Goal: Information Seeking & Learning: Learn about a topic

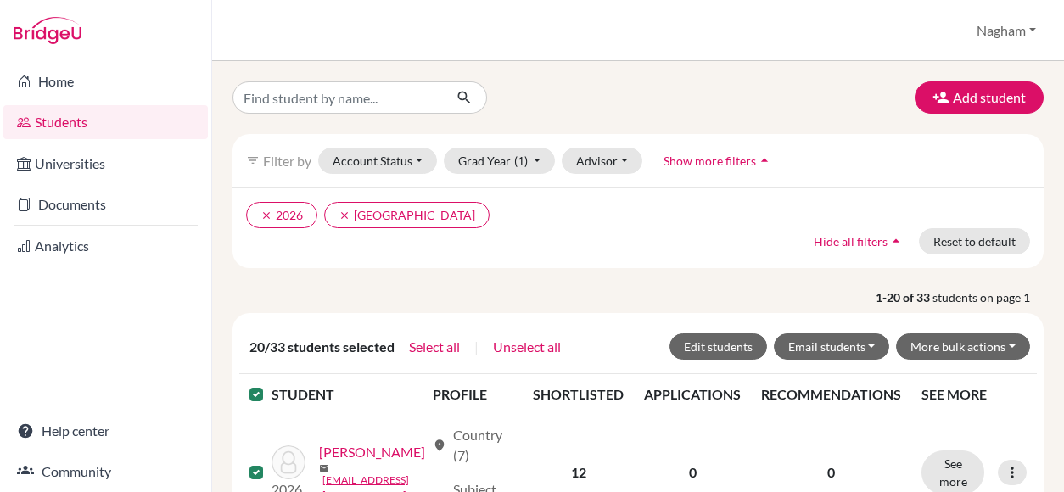
type input "[PERSON_NAME]"
click button "submit" at bounding box center [464, 97] width 45 height 32
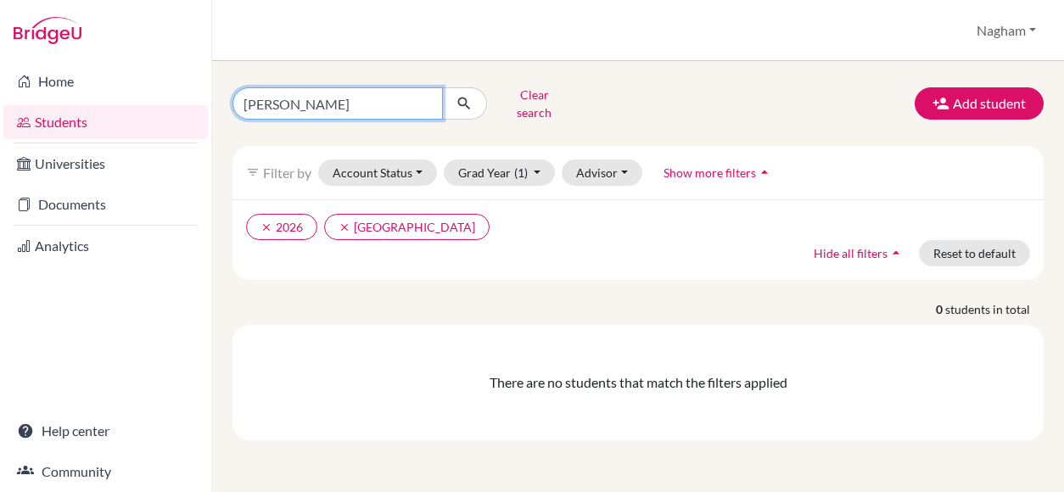
drag, startPoint x: 374, startPoint y: 92, endPoint x: 303, endPoint y: 86, distance: 71.6
click at [303, 87] on input "[PERSON_NAME]" at bounding box center [337, 103] width 210 height 32
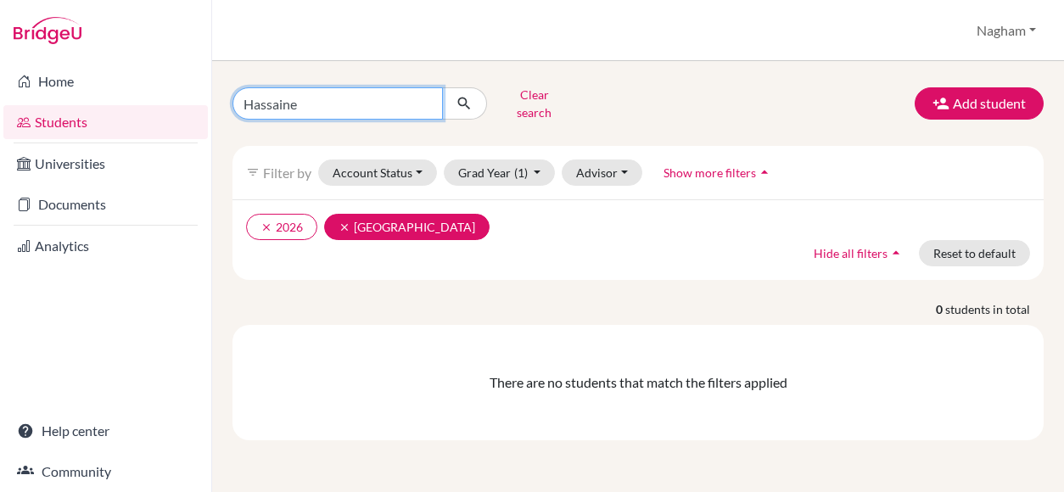
type input "Hassaine"
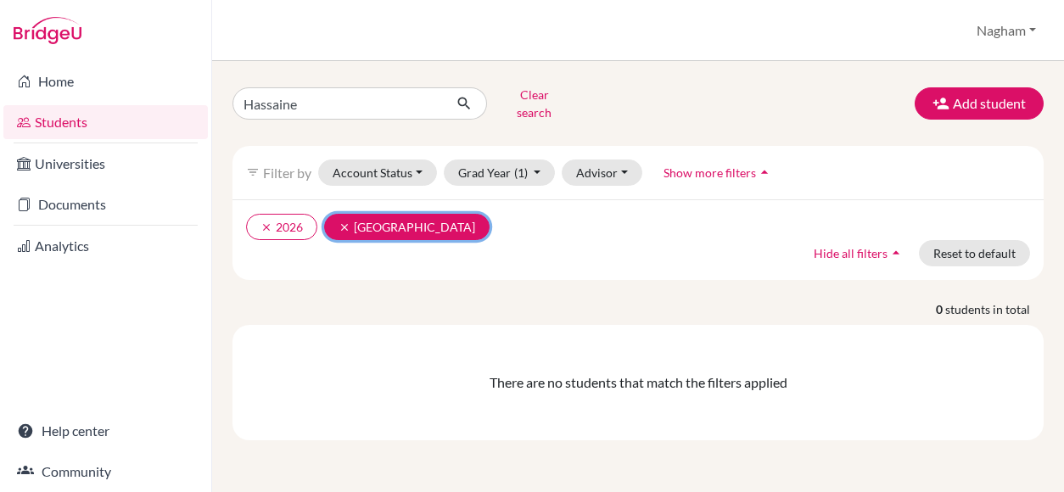
click at [343, 214] on button "clear [GEOGRAPHIC_DATA]" at bounding box center [406, 227] width 165 height 26
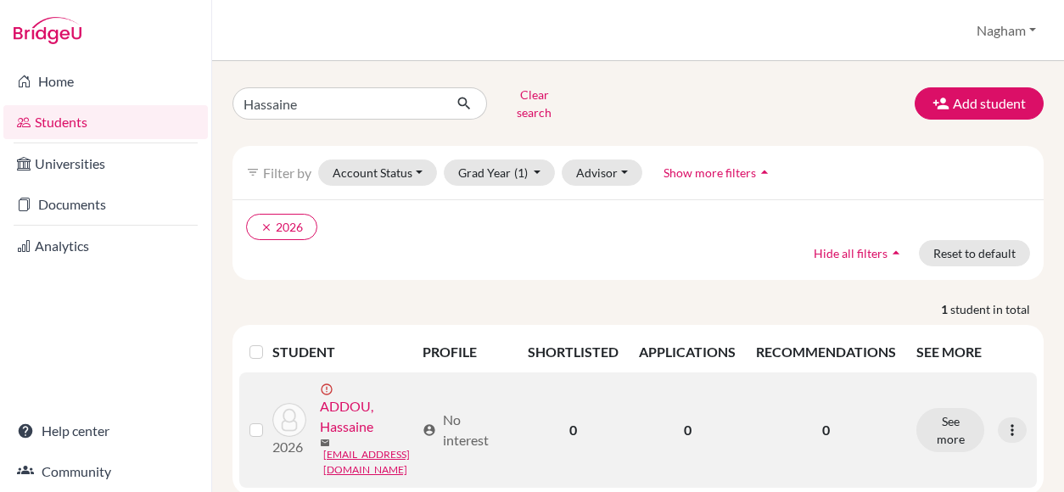
scroll to position [24, 0]
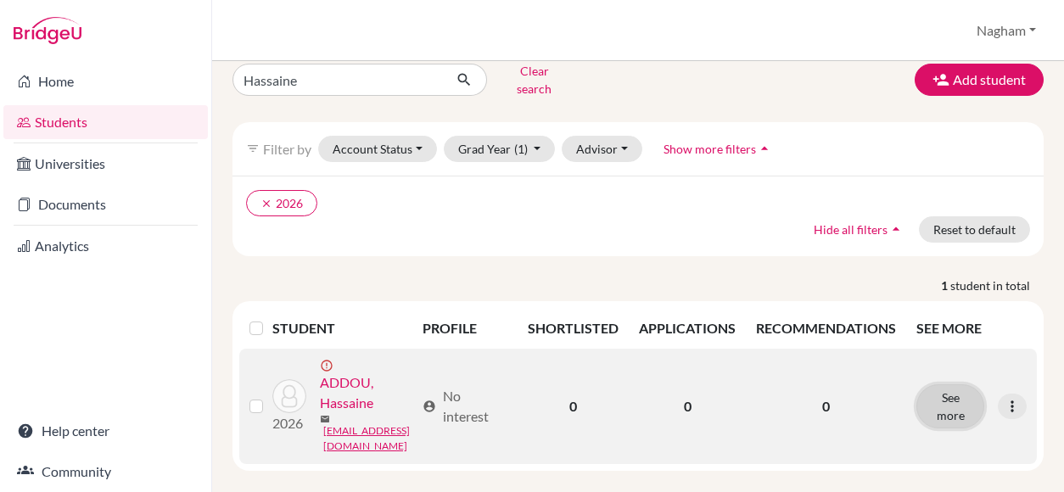
click at [963, 390] on button "See more" at bounding box center [950, 406] width 68 height 44
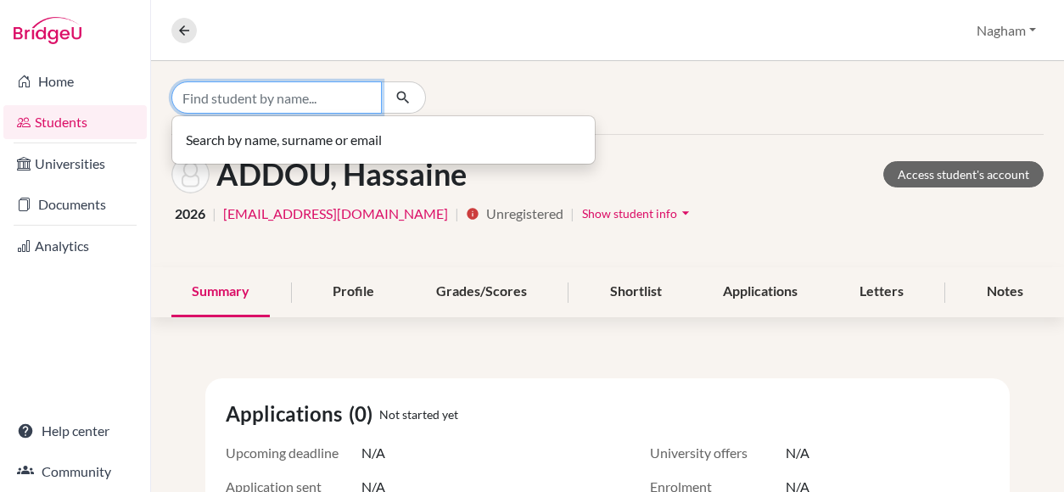
click at [253, 96] on input "Find student by name..." at bounding box center [276, 97] width 210 height 32
paste input "CIS2300085"
type input "CIS2300085"
drag, startPoint x: 253, startPoint y: 96, endPoint x: -14, endPoint y: 75, distance: 267.1
click at [0, 75] on html "Home Students Universities Documents Analytics Help center Community Overview S…" at bounding box center [532, 246] width 1064 height 492
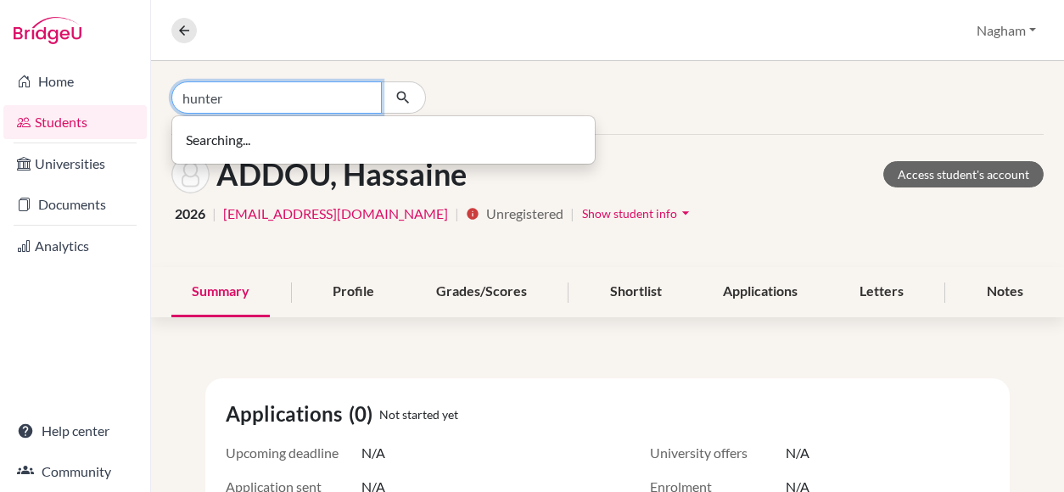
type input "hunter"
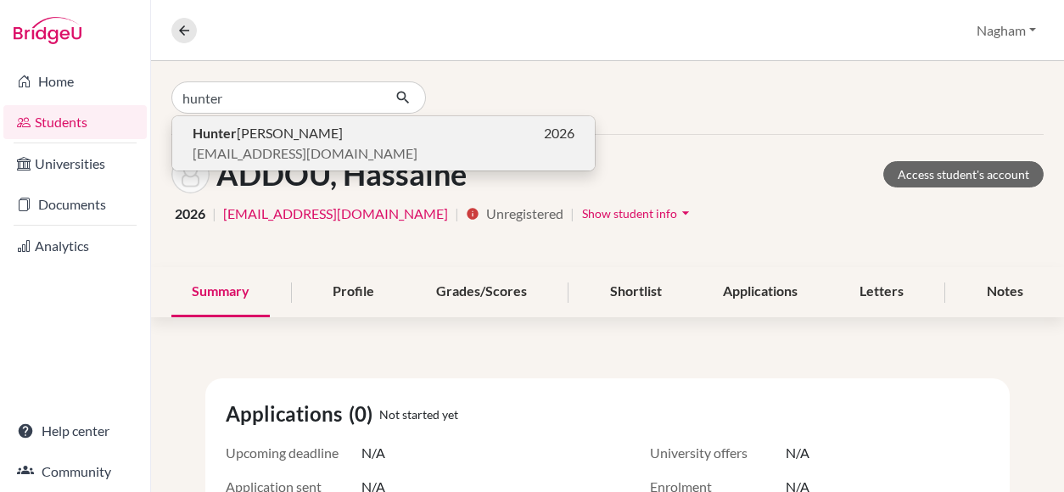
click at [249, 144] on span "[EMAIL_ADDRESS][DOMAIN_NAME]" at bounding box center [305, 153] width 225 height 20
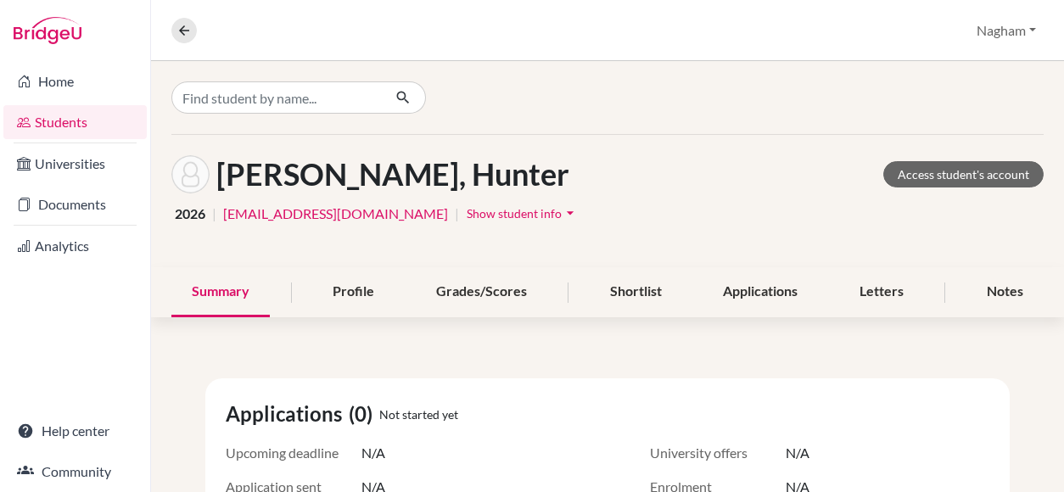
scroll to position [170, 0]
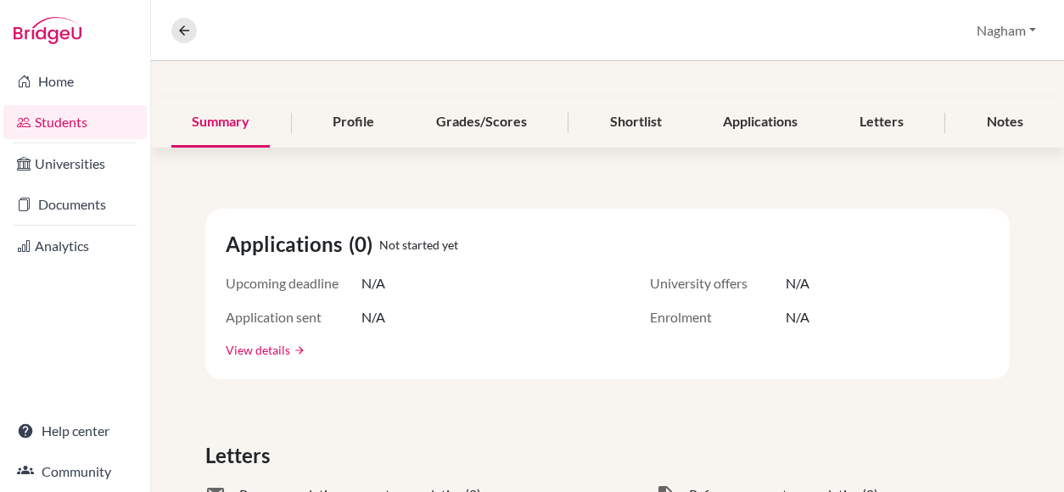
click at [271, 347] on link "View details" at bounding box center [258, 350] width 64 height 18
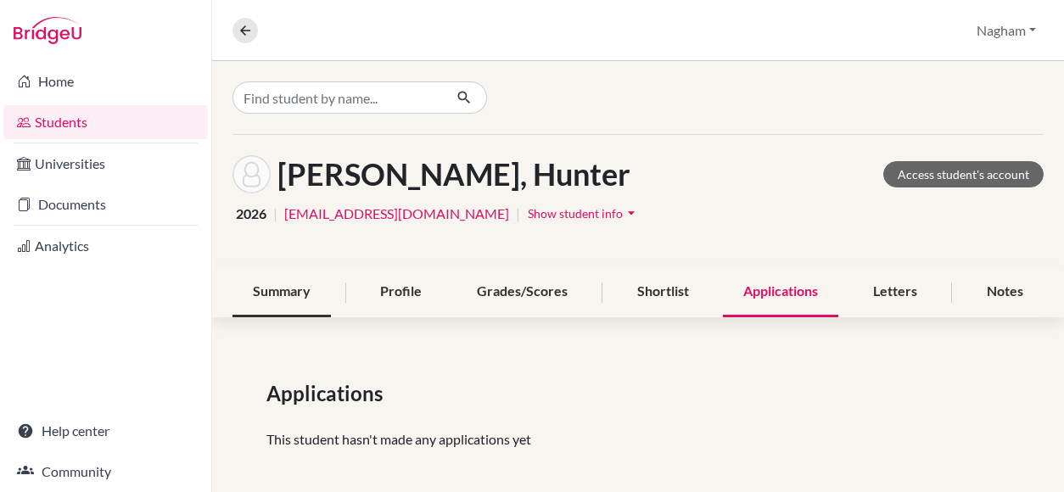
click at [267, 288] on div "Summary" at bounding box center [281, 292] width 98 height 50
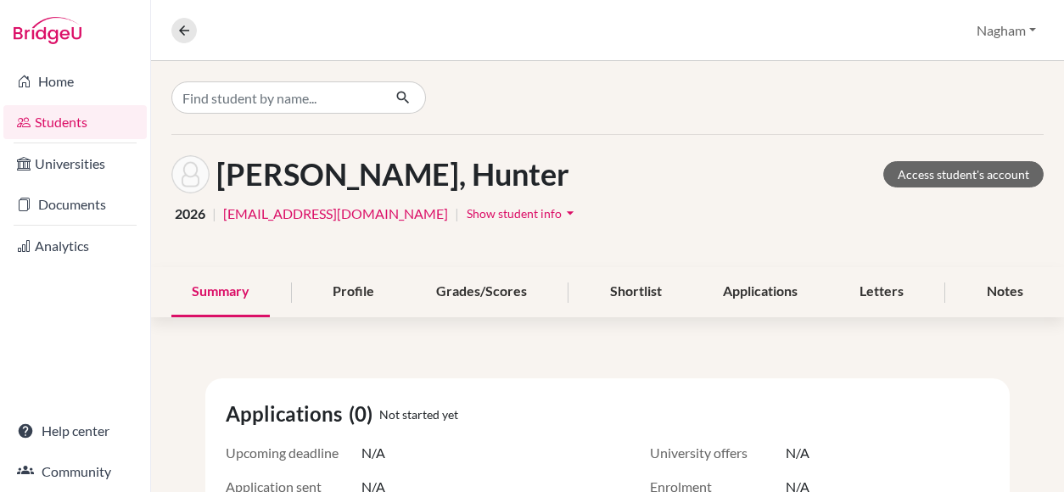
click at [42, 126] on link "Students" at bounding box center [74, 122] width 143 height 34
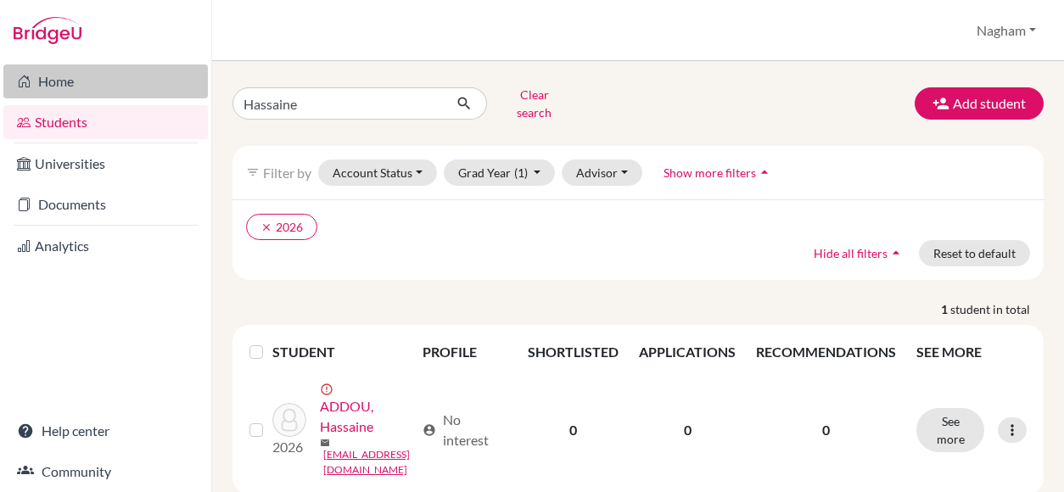
click at [75, 88] on link "Home" at bounding box center [105, 81] width 204 height 34
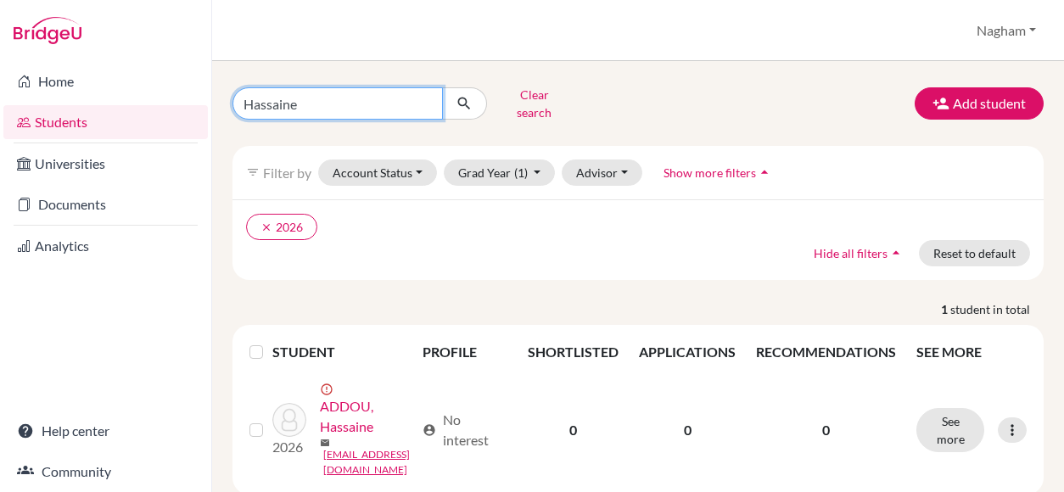
click at [423, 97] on input "Hassaine" at bounding box center [337, 103] width 210 height 32
paste input "Hussein Accoush"
type input "Hussein Accoush"
click button "submit" at bounding box center [464, 103] width 45 height 32
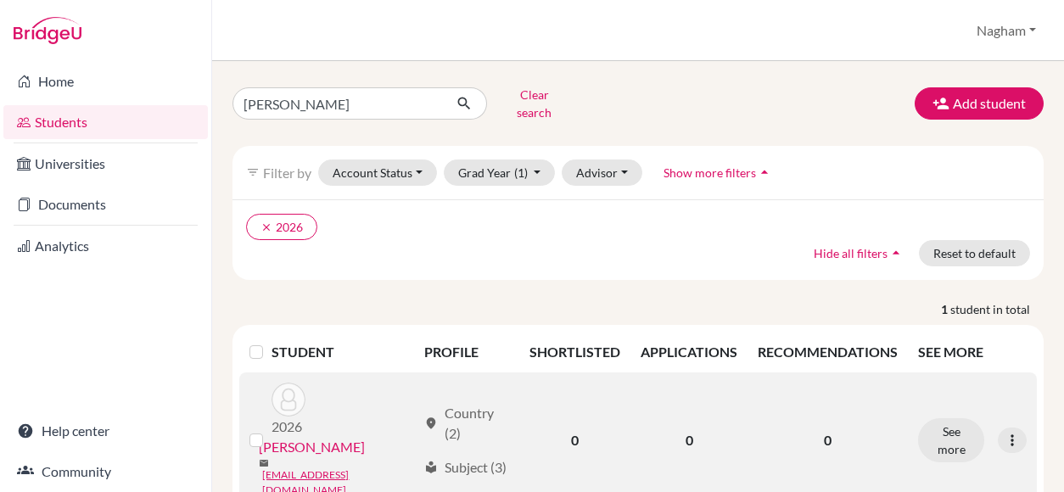
click at [310, 437] on link "[PERSON_NAME]" at bounding box center [312, 447] width 106 height 20
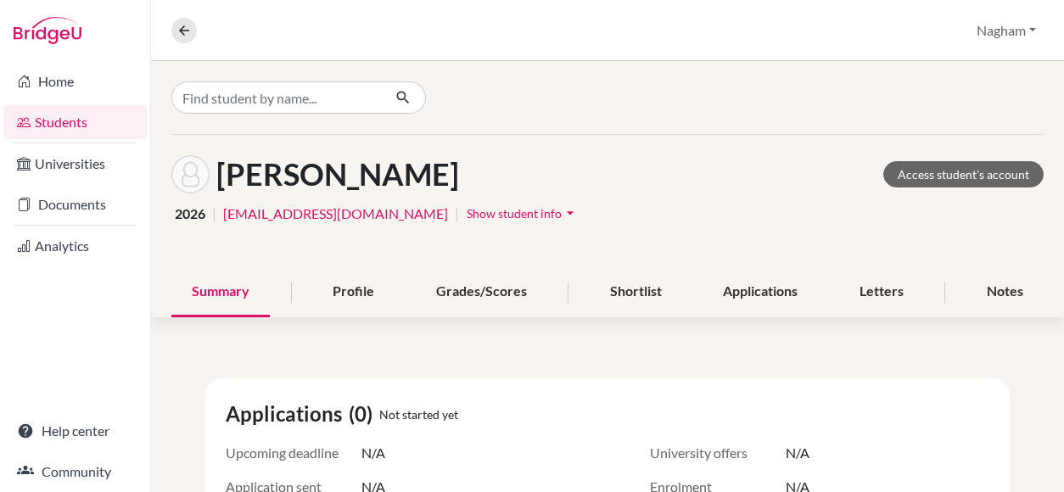
click at [562, 208] on icon "arrow_drop_down" at bounding box center [570, 212] width 17 height 17
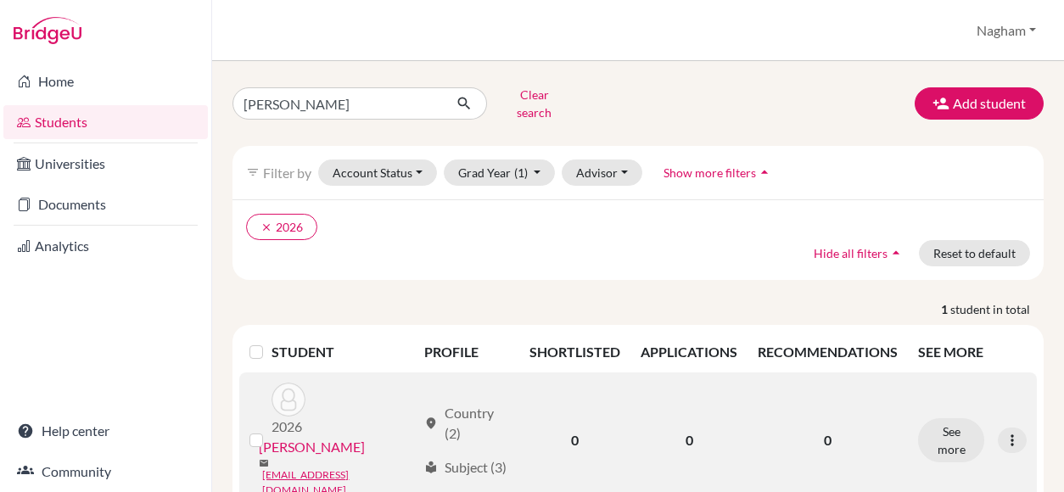
scroll to position [29, 0]
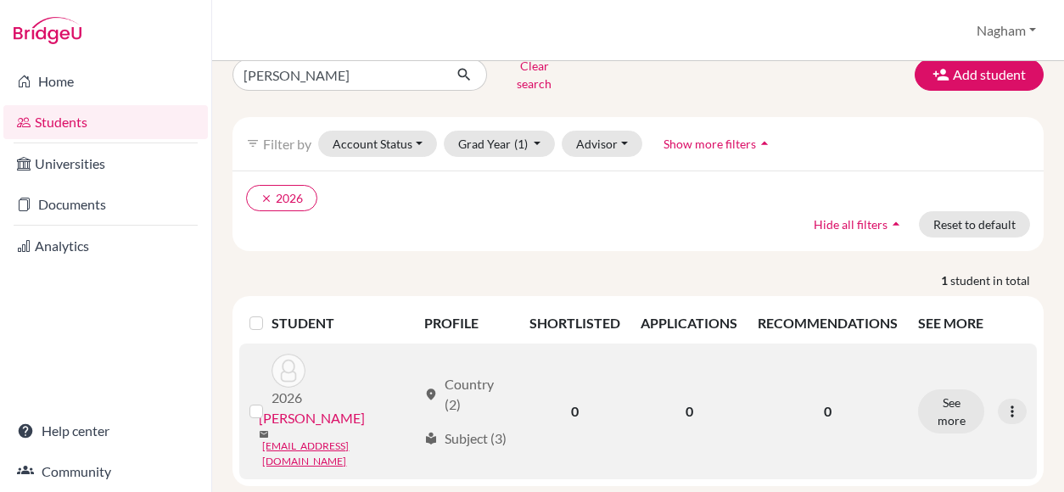
click at [451, 374] on div "location_on Country (2)" at bounding box center [466, 394] width 85 height 41
click at [468, 374] on div "location_on Country (2)" at bounding box center [466, 394] width 85 height 41
click at [467, 374] on div "location_on Country (2)" at bounding box center [466, 394] width 85 height 41
click at [689, 376] on td "0" at bounding box center [688, 412] width 117 height 136
click at [933, 396] on button "See more" at bounding box center [951, 411] width 66 height 44
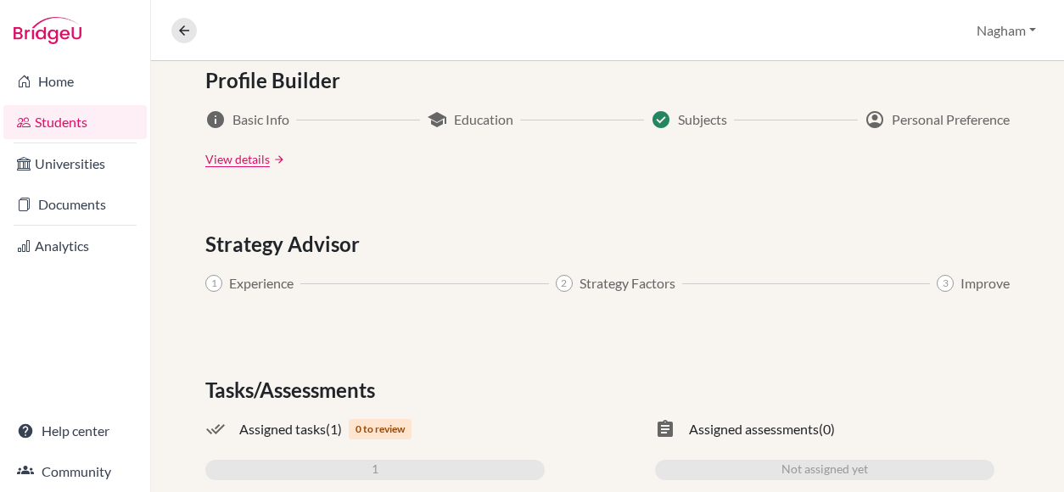
scroll to position [999, 0]
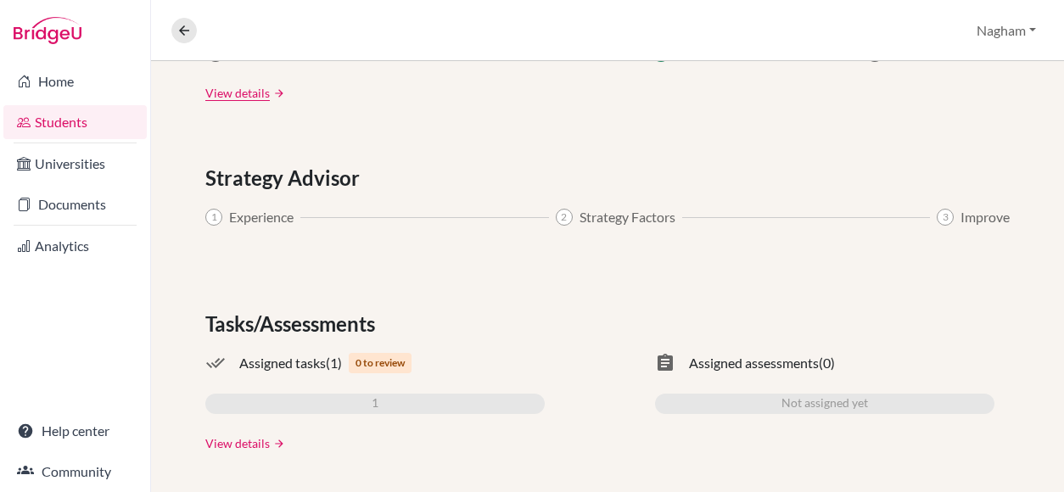
click at [236, 441] on link "View details" at bounding box center [237, 443] width 64 height 18
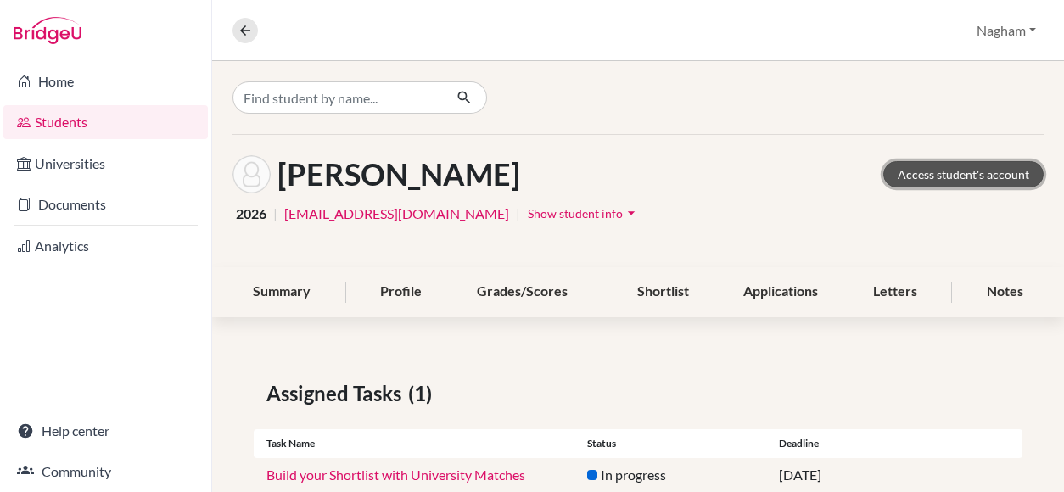
click at [941, 176] on link "Access student's account" at bounding box center [963, 174] width 160 height 26
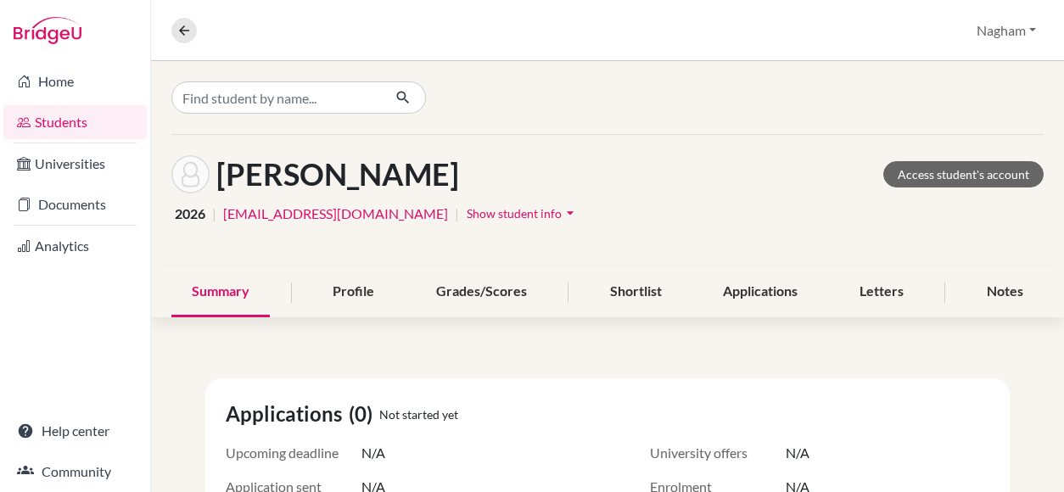
scroll to position [85, 0]
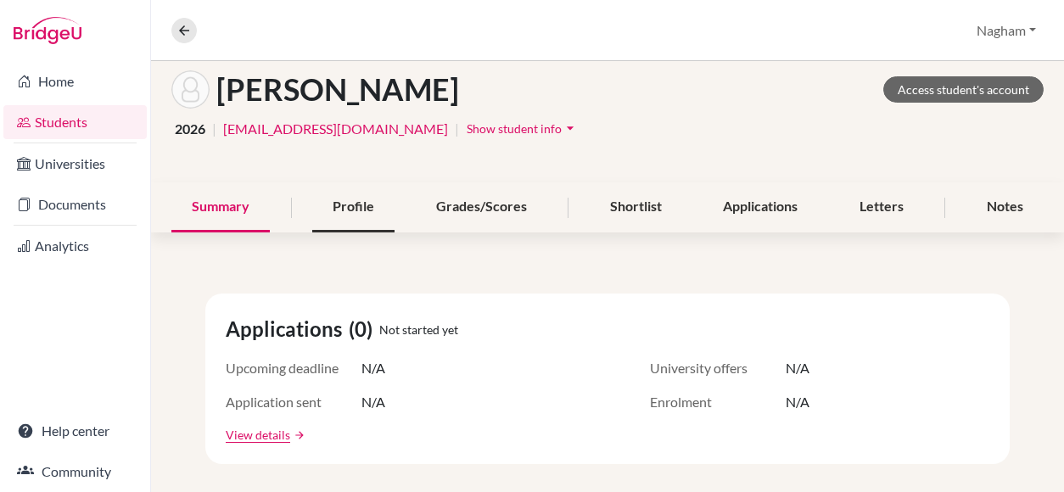
click at [332, 204] on div "Profile" at bounding box center [353, 207] width 82 height 50
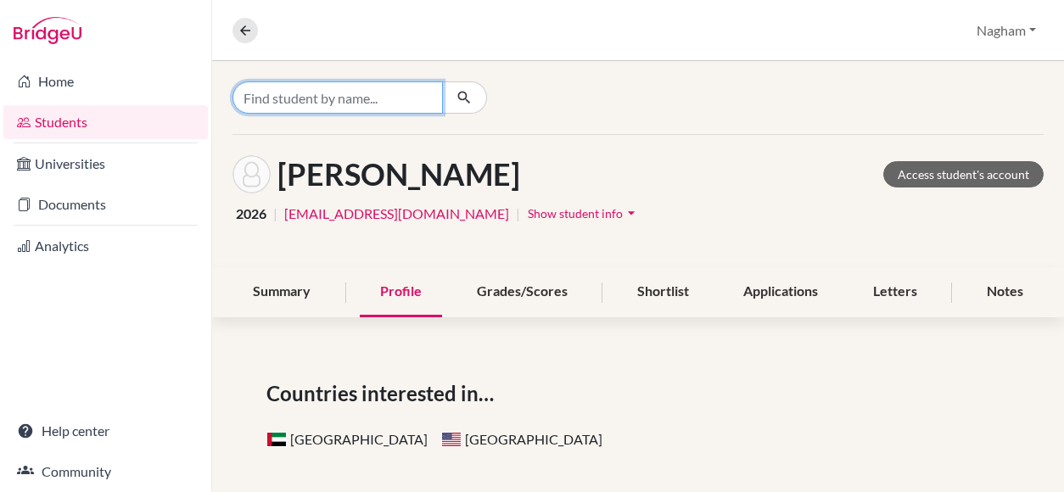
click at [280, 98] on input "Find student by name..." at bounding box center [337, 97] width 210 height 32
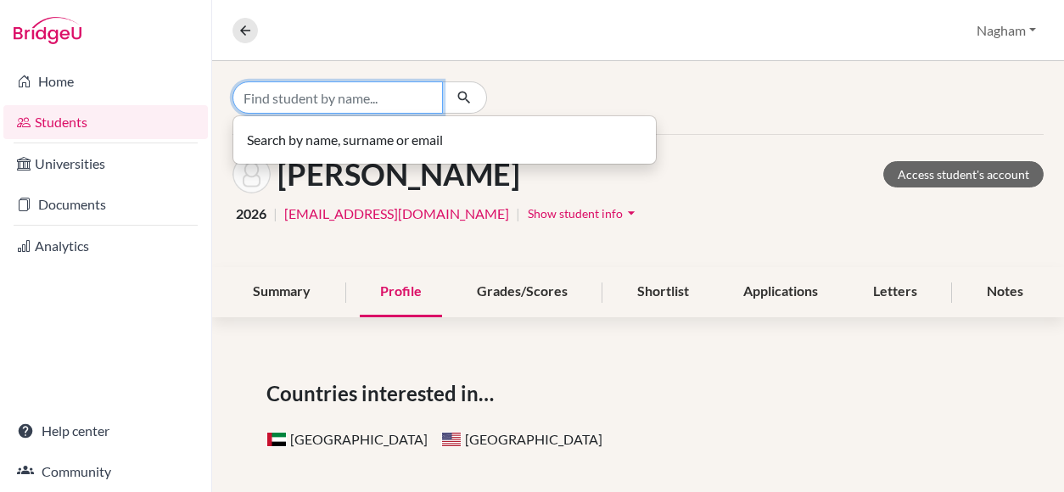
paste input "Jaseel Fares"
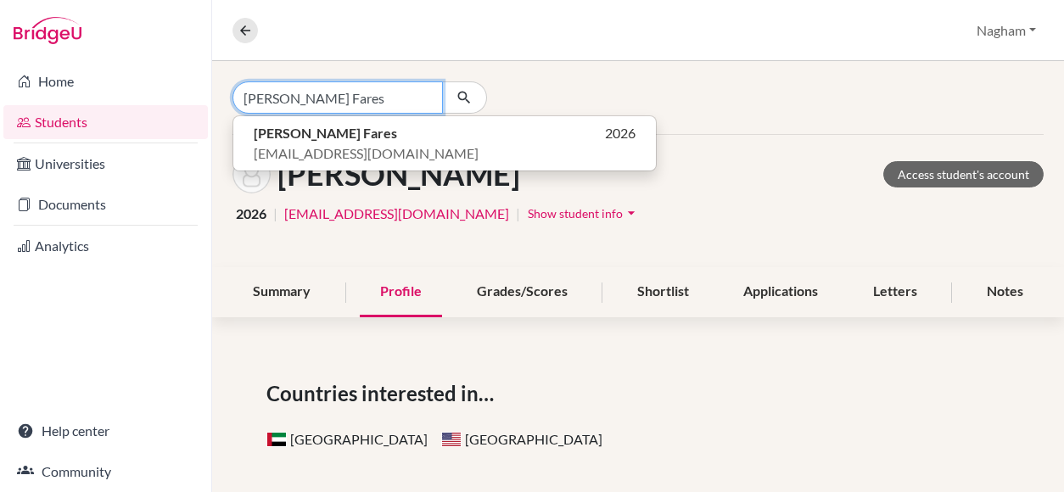
type input "Jaseel Fares"
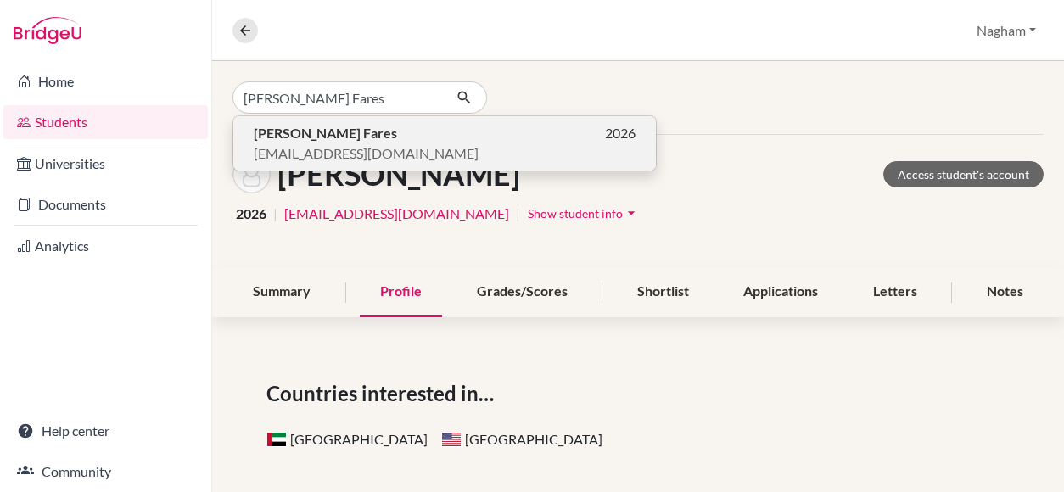
click at [408, 135] on p "Jaseel Fares 2026" at bounding box center [445, 133] width 382 height 20
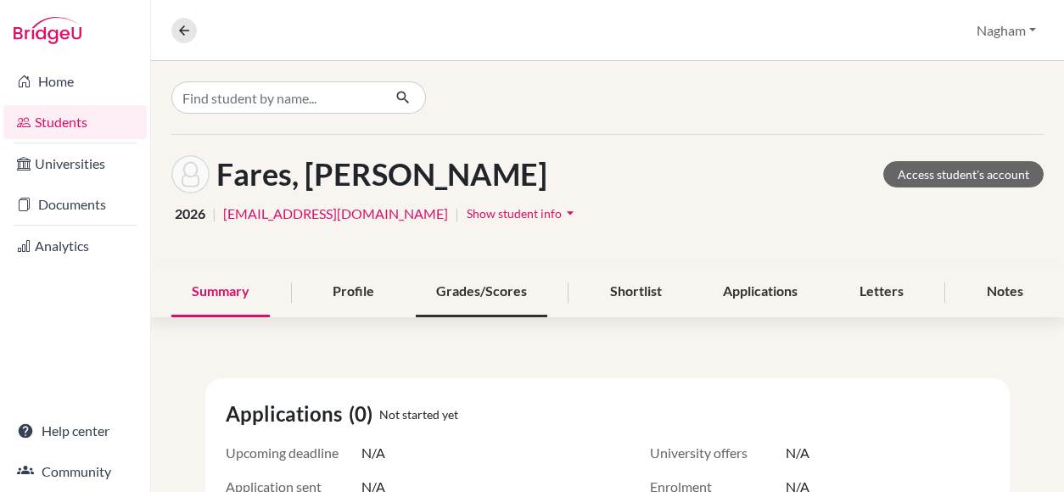
scroll to position [85, 0]
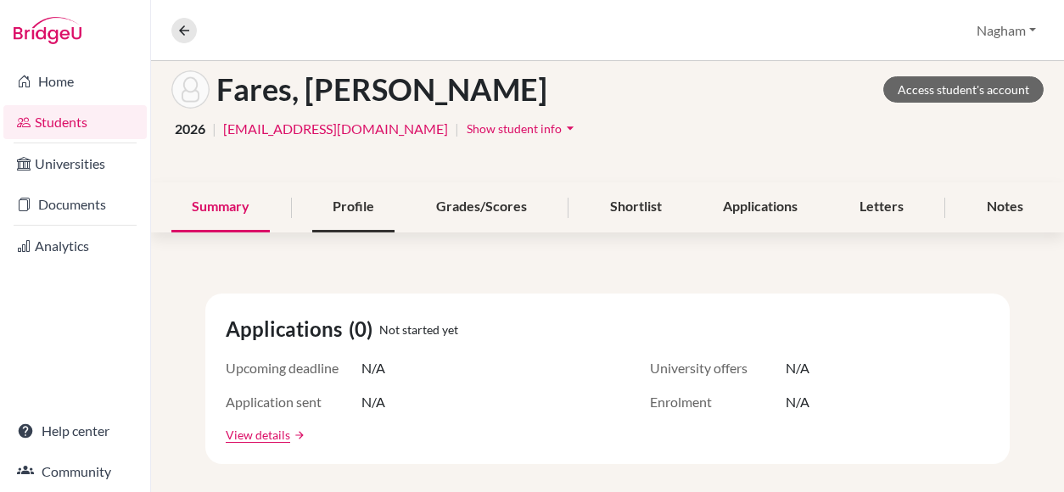
click at [334, 209] on div "Profile" at bounding box center [353, 207] width 82 height 50
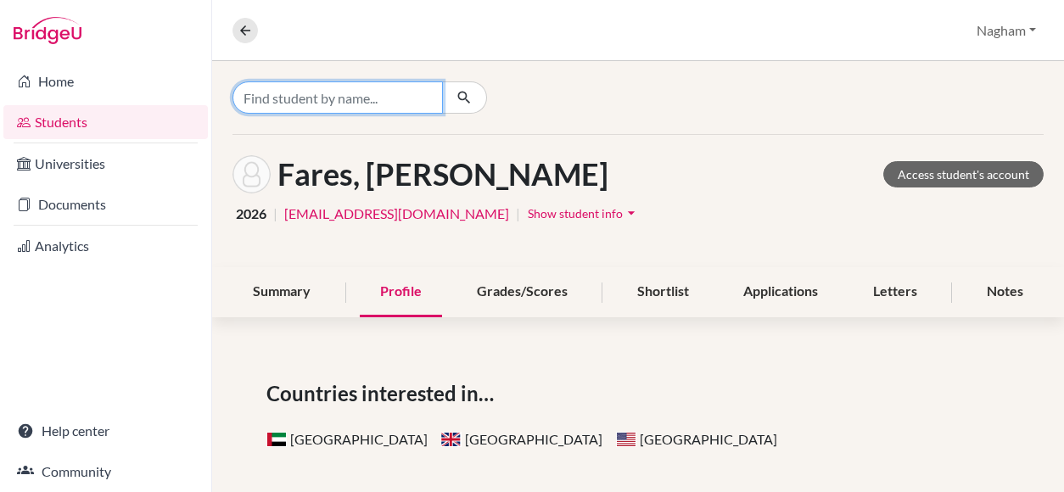
click at [334, 107] on input "Find student by name..." at bounding box center [337, 97] width 210 height 32
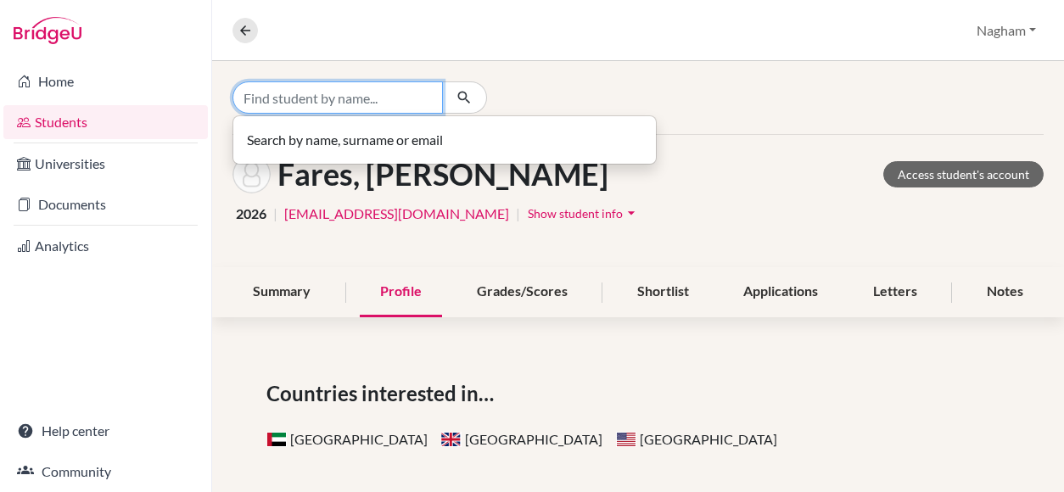
paste input "Jiwan Yoon"
type input "Jiwan Yoon"
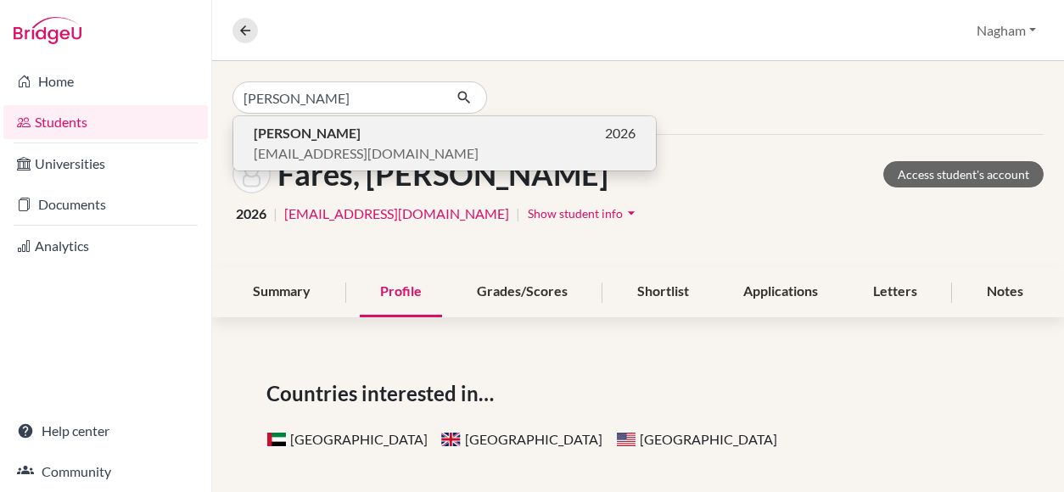
click at [341, 145] on span "cis210266@studentscis.com" at bounding box center [366, 153] width 225 height 20
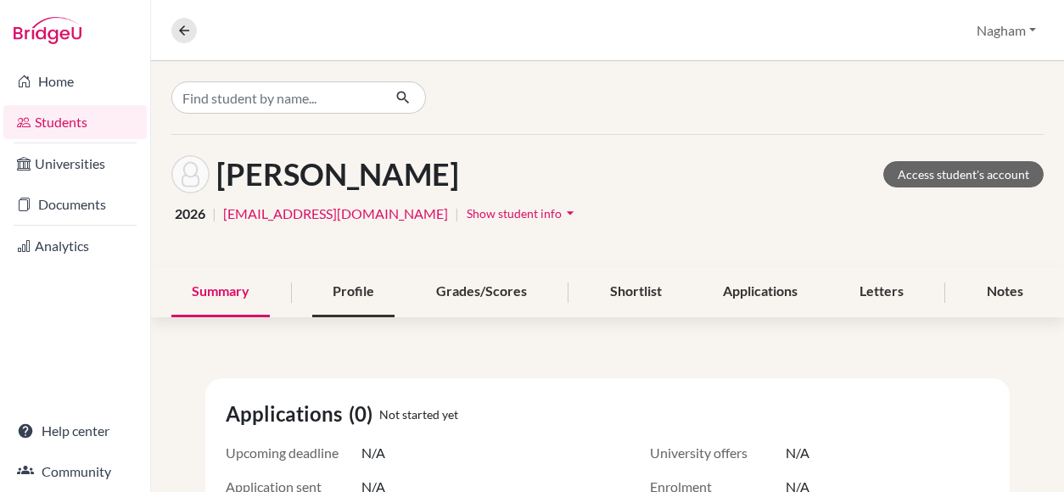
click at [349, 294] on div "Profile" at bounding box center [353, 292] width 82 height 50
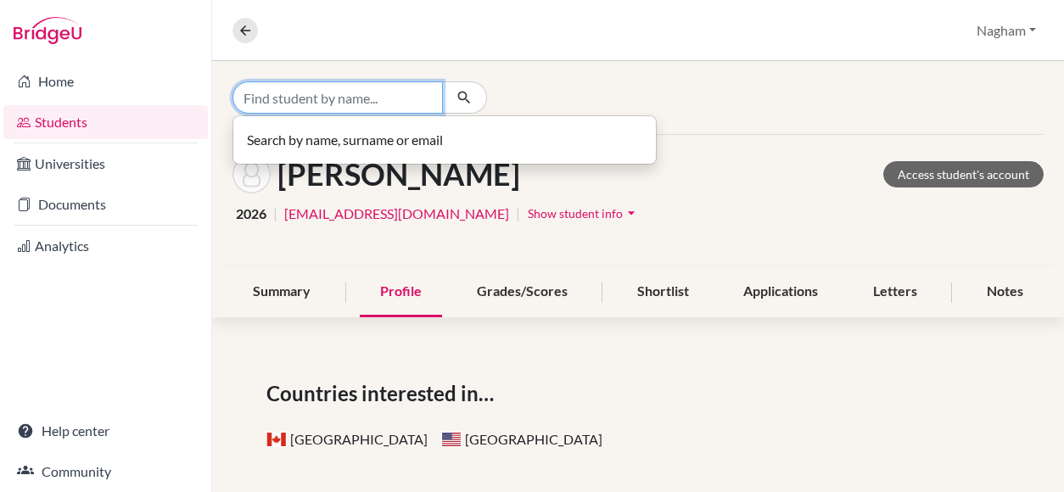
click at [305, 92] on input "Find student by name..." at bounding box center [337, 97] width 210 height 32
paste input "Joao Almeida"
type input "Joao Almeida"
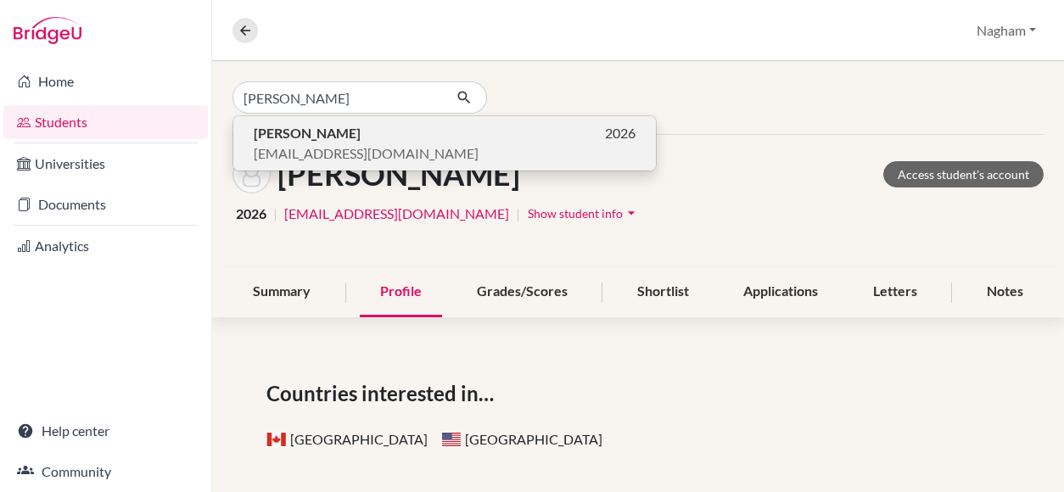
drag, startPoint x: 348, startPoint y: 143, endPoint x: 360, endPoint y: 159, distance: 19.3
click at [360, 159] on span "[EMAIL_ADDRESS][DOMAIN_NAME]" at bounding box center [366, 153] width 225 height 20
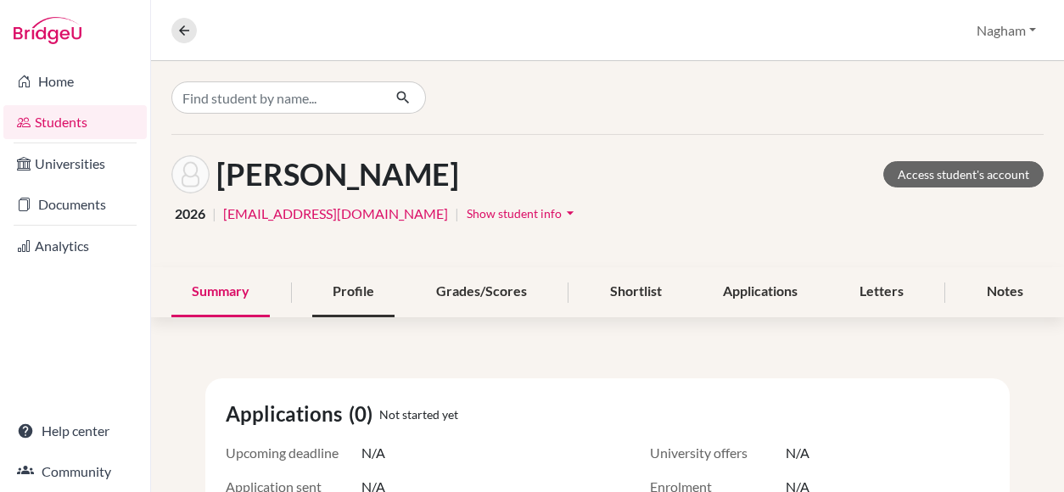
click at [349, 285] on div "Profile" at bounding box center [353, 292] width 82 height 50
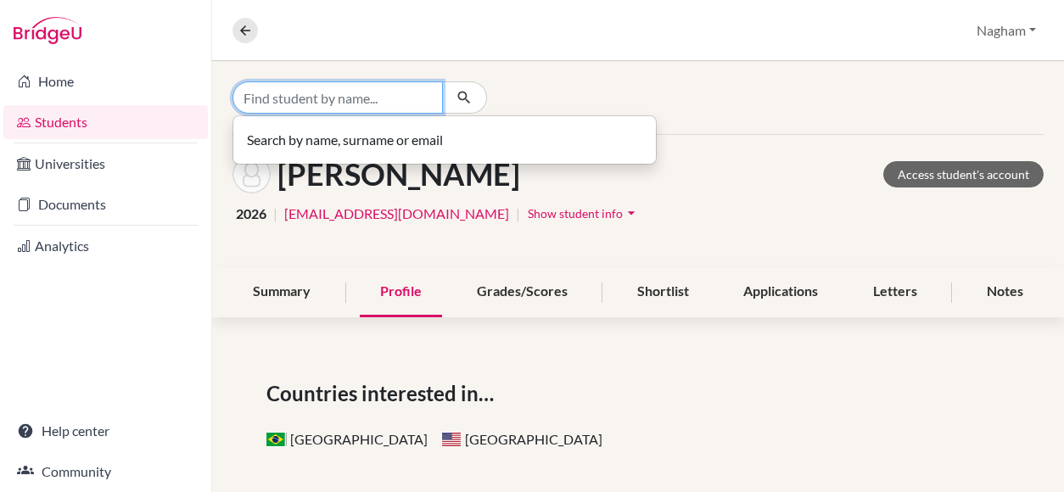
click at [314, 97] on input "Find student by name..." at bounding box center [337, 97] width 210 height 32
paste input "Karim Bahgat"
type input "Karim Bahgat"
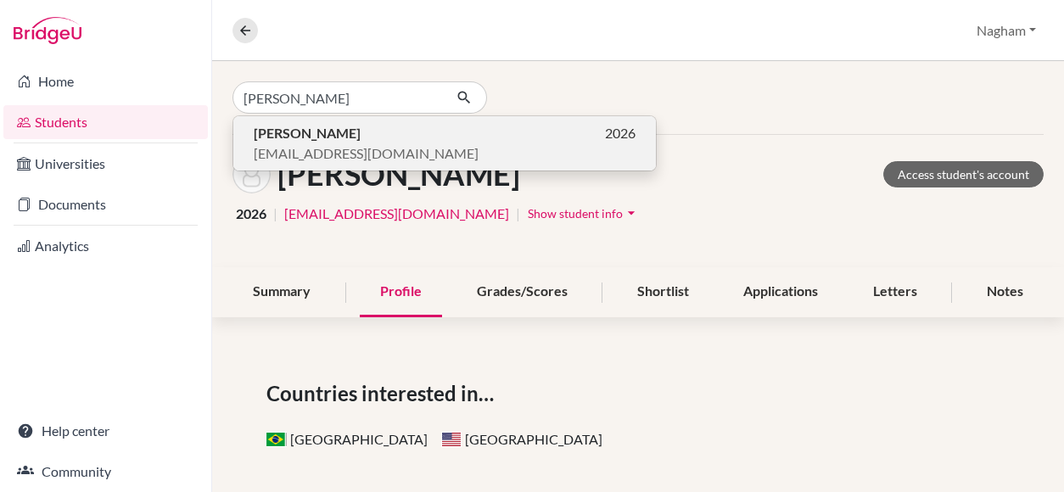
click at [326, 131] on b "Karim Bahgat" at bounding box center [307, 133] width 107 height 16
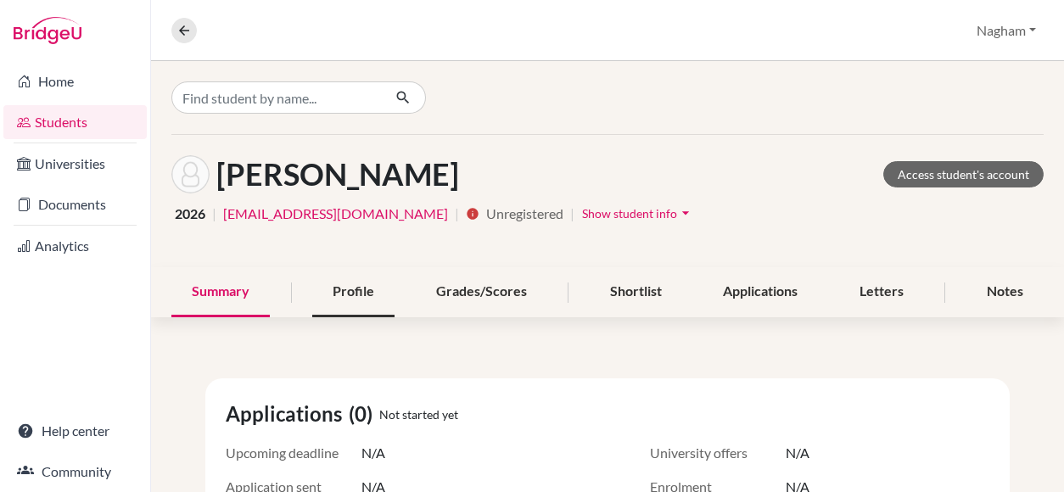
click at [357, 282] on div "Profile" at bounding box center [353, 292] width 82 height 50
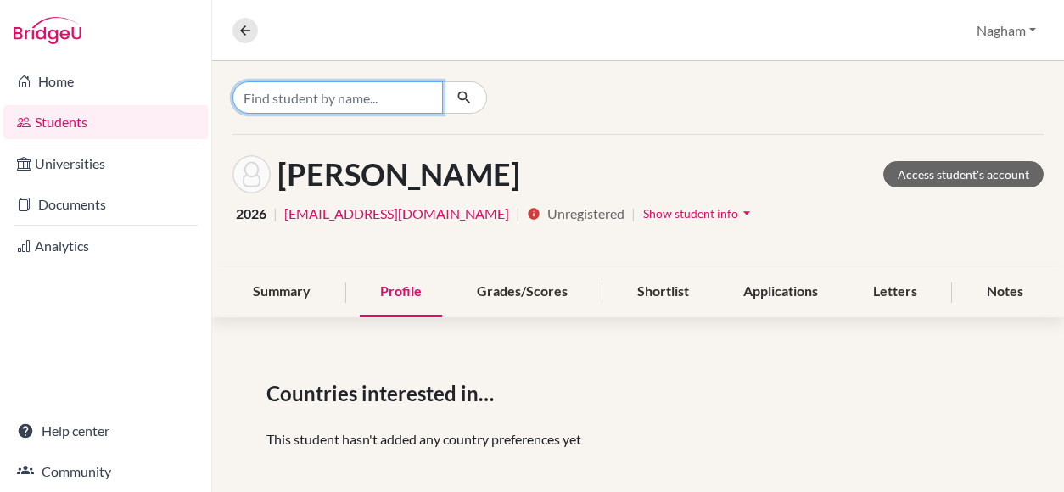
click at [358, 100] on input "Find student by name..." at bounding box center [337, 97] width 210 height 32
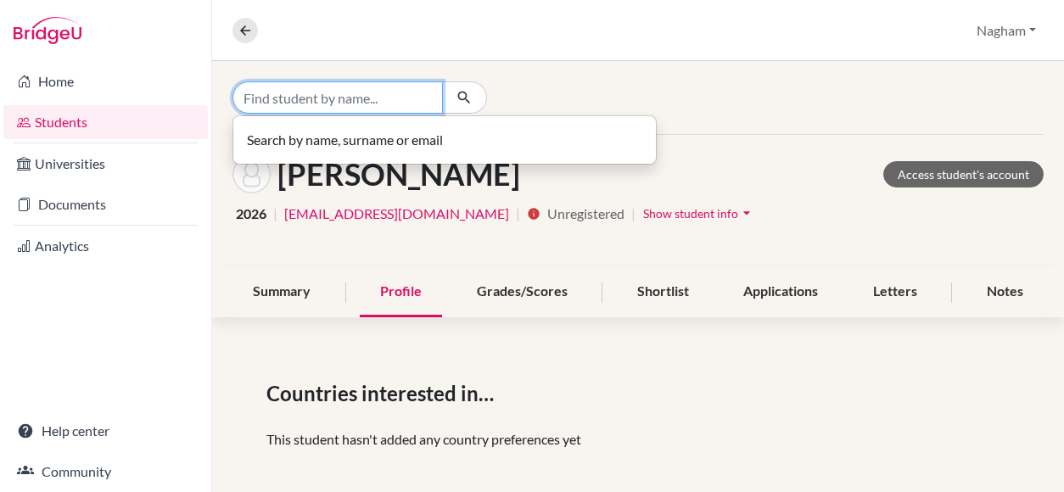
paste input "Karim Roushdy Mohamed Samir Al Naggar"
type input "Karim"
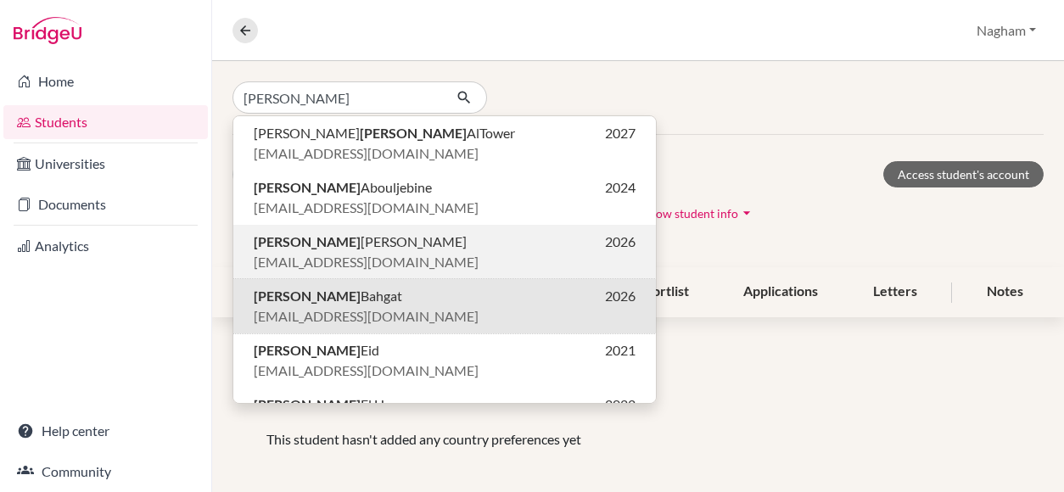
click at [321, 252] on span "cis210004@studentscis.com" at bounding box center [366, 262] width 225 height 20
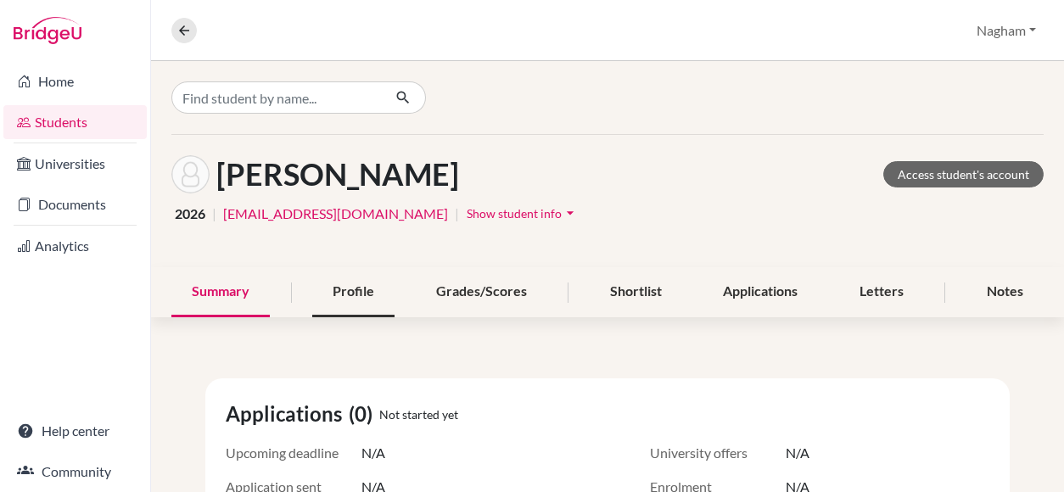
click at [347, 292] on div "Profile" at bounding box center [353, 292] width 82 height 50
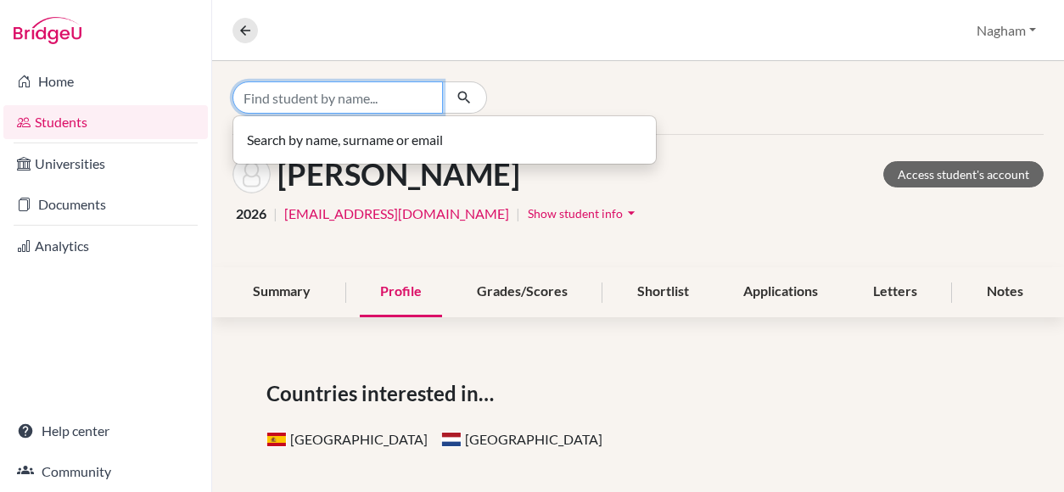
click at [318, 92] on input "Find student by name..." at bounding box center [337, 97] width 210 height 32
paste input "Marwan Khawasek"
type input "Marwan Khawasek"
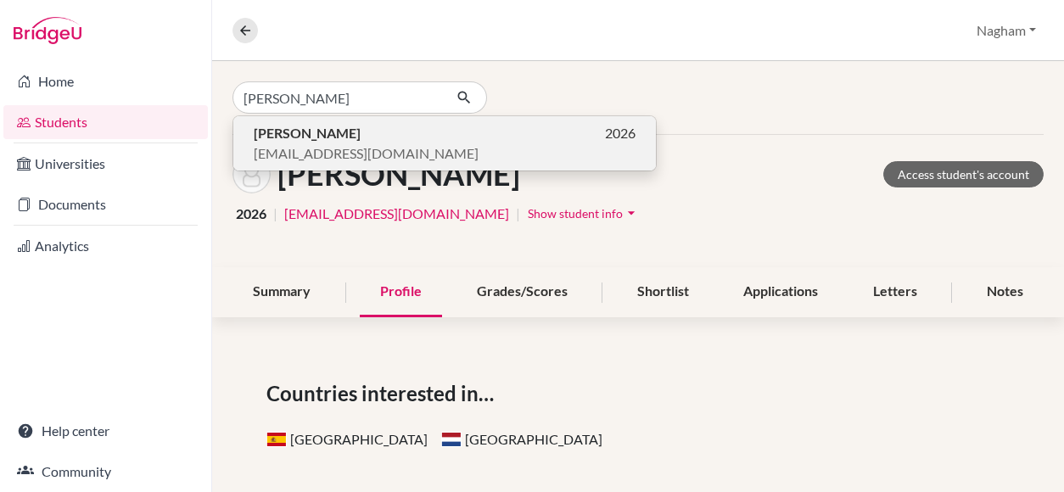
click at [334, 152] on span "cis240203@studentscis.com" at bounding box center [366, 153] width 225 height 20
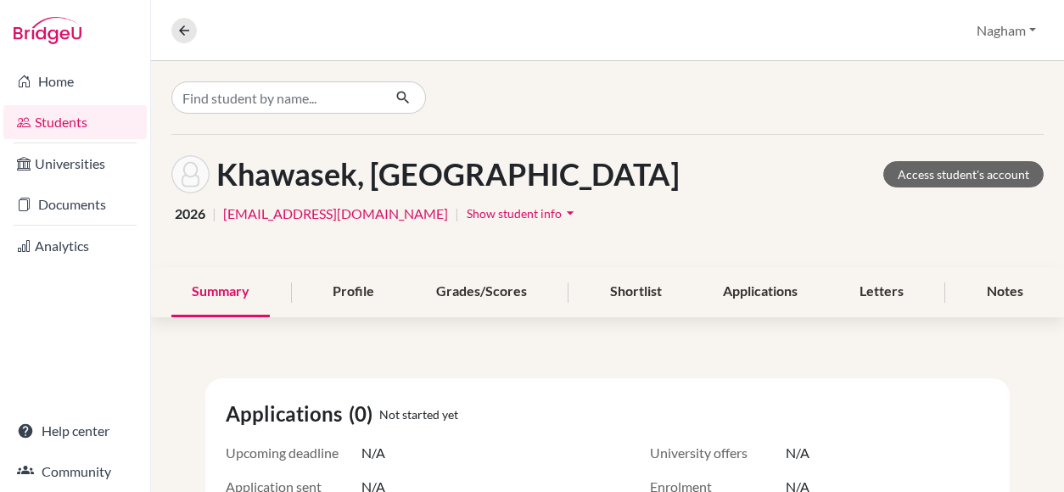
scroll to position [85, 0]
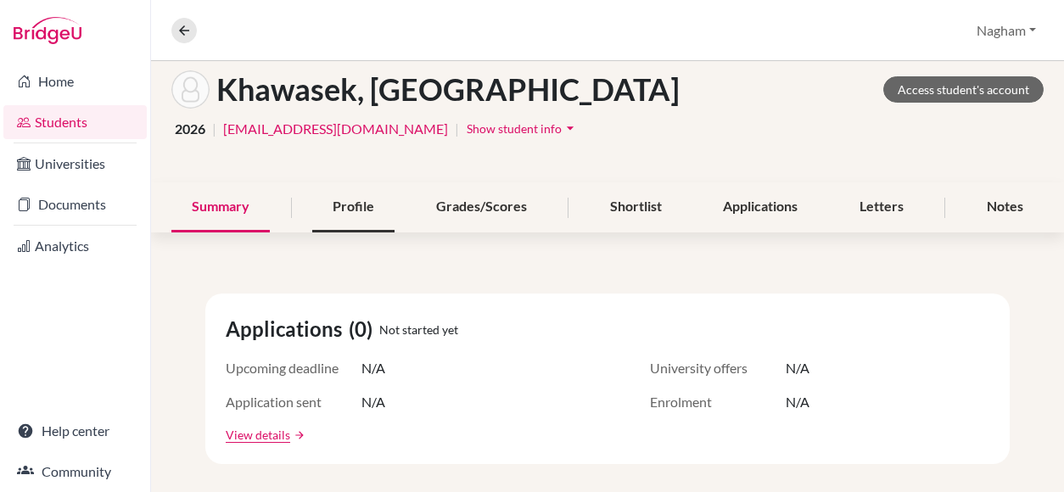
click at [344, 213] on div "Profile" at bounding box center [353, 207] width 82 height 50
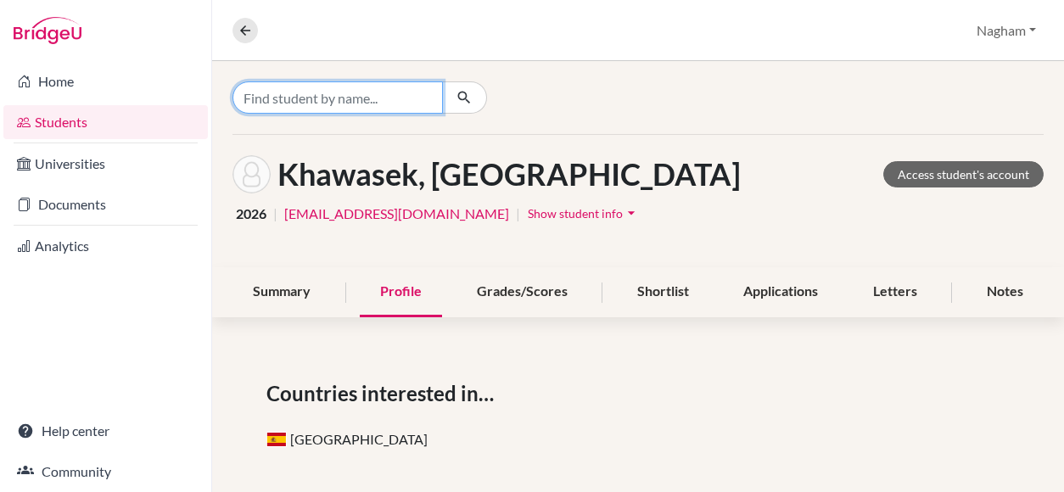
click at [339, 98] on input "Find student by name..." at bounding box center [337, 97] width 210 height 32
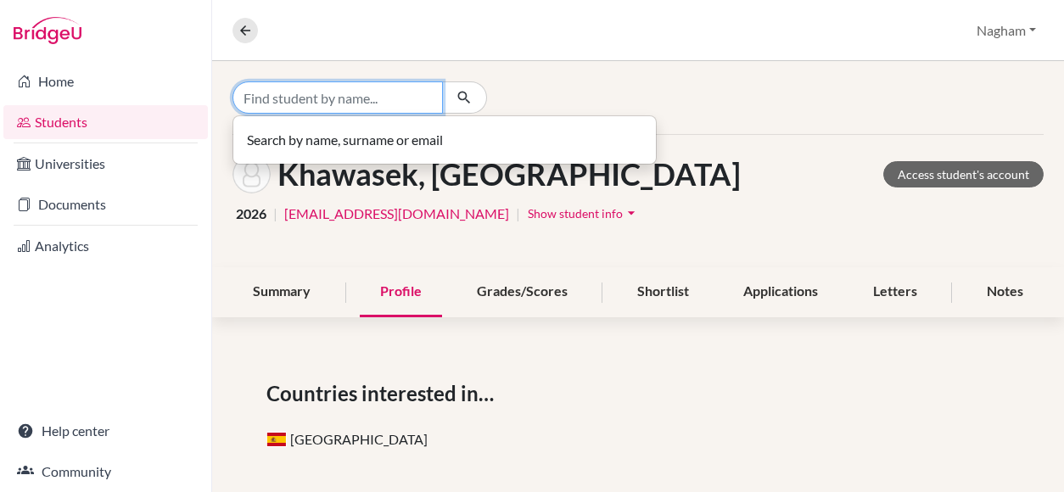
paste input "Mohamed Ahmed Hamdi Sayed Abdelsalam"
type input "Mohamed Ahmed Hamdi Sayed Abdelsalam"
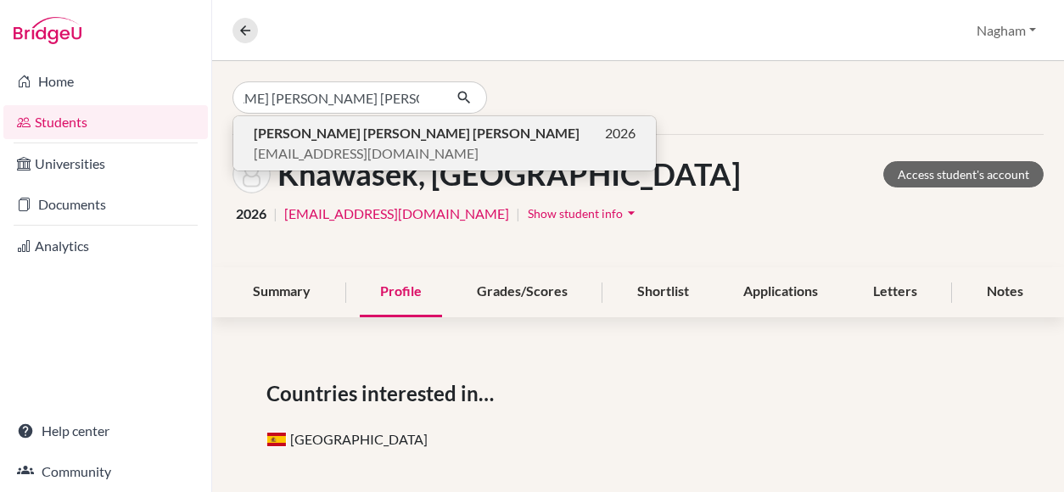
scroll to position [0, 0]
click at [355, 150] on span "cis210115@studentscis.com" at bounding box center [366, 153] width 225 height 20
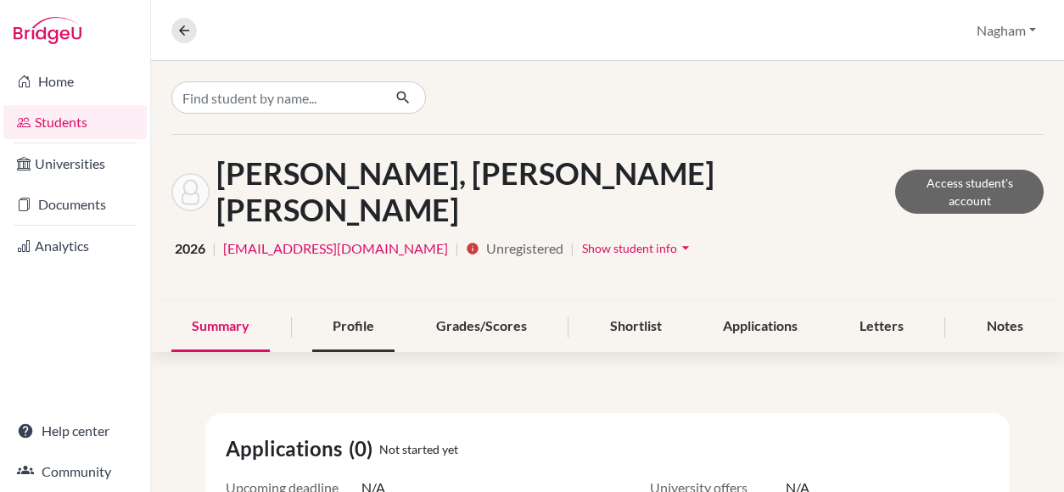
click at [355, 302] on div "Profile" at bounding box center [353, 327] width 82 height 50
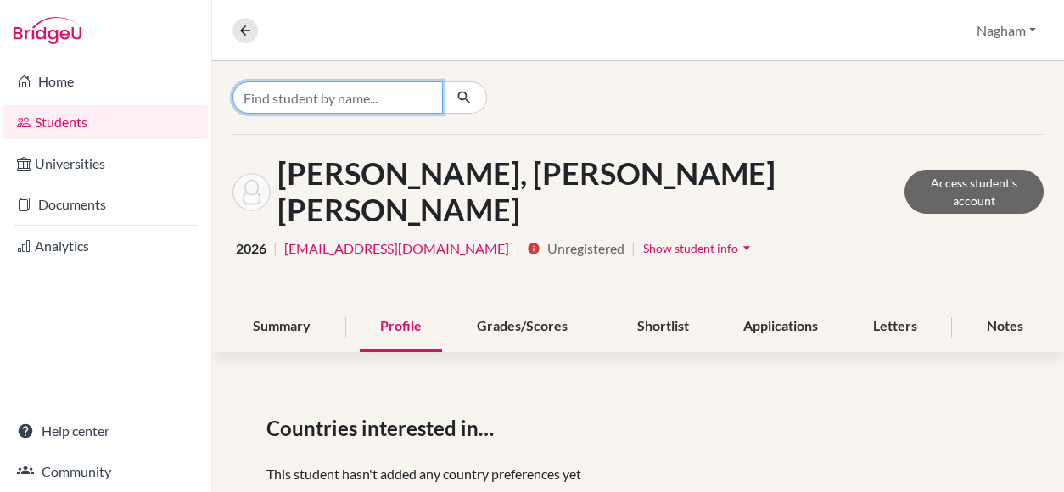
click at [326, 86] on input "Find student by name..." at bounding box center [337, 97] width 210 height 32
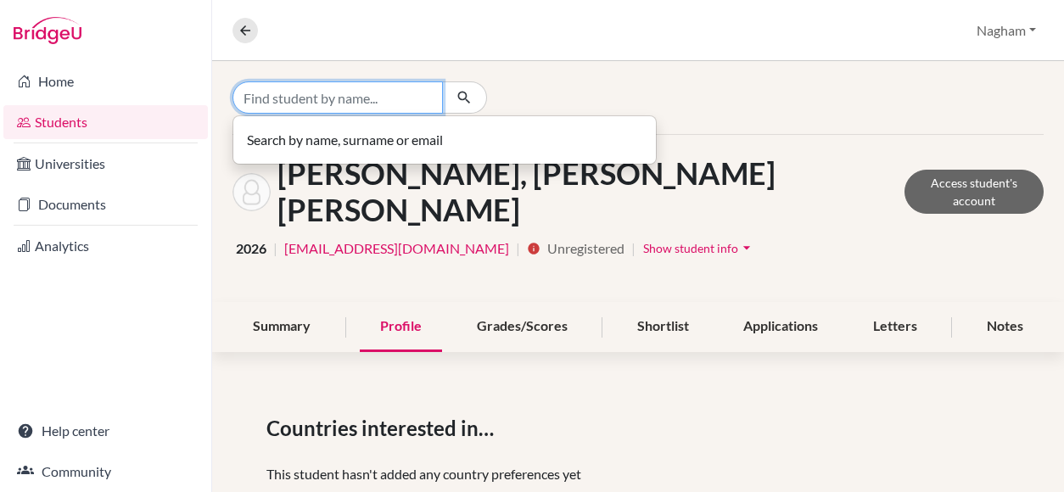
paste input "Monzer Mohammed"
type input "Monzer Mohammed"
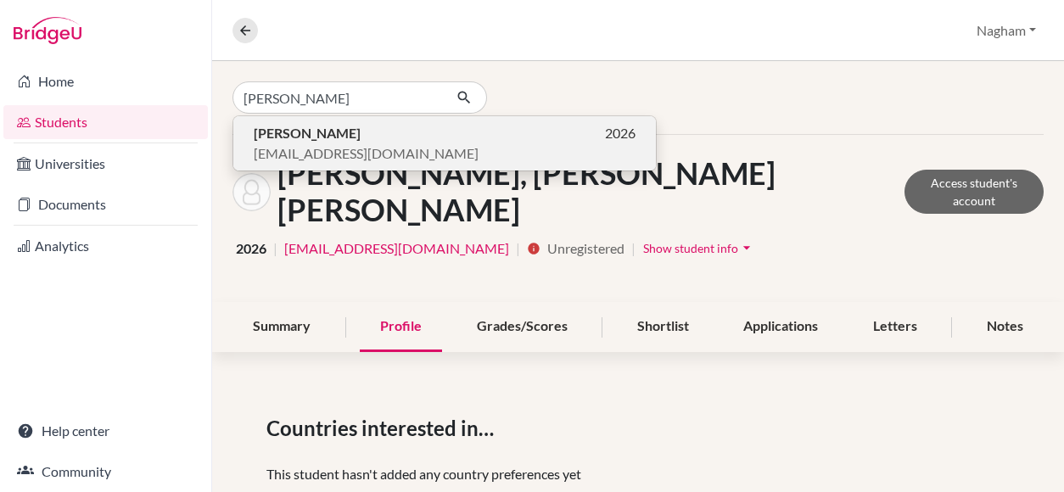
click at [325, 150] on span "cis220161@studentscis.com" at bounding box center [366, 153] width 225 height 20
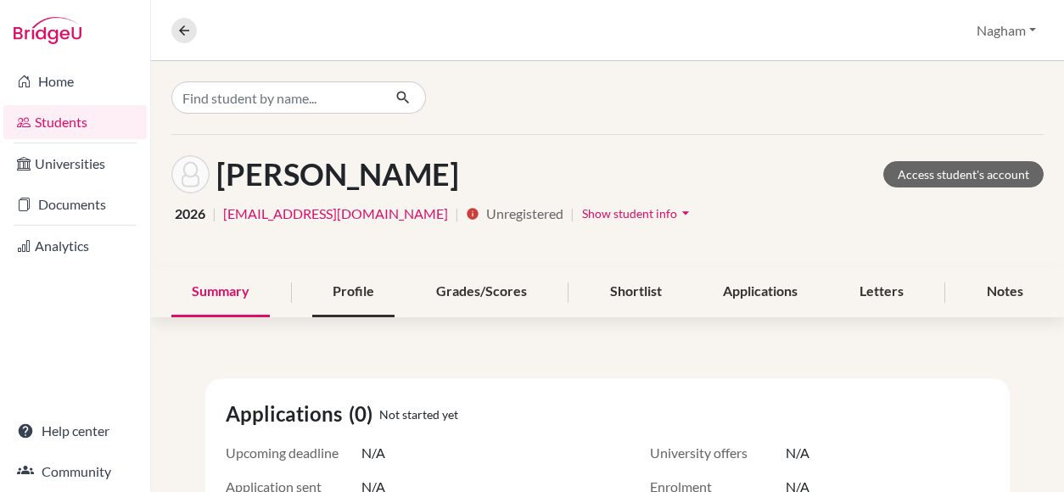
click at [355, 308] on div "Profile" at bounding box center [353, 292] width 82 height 50
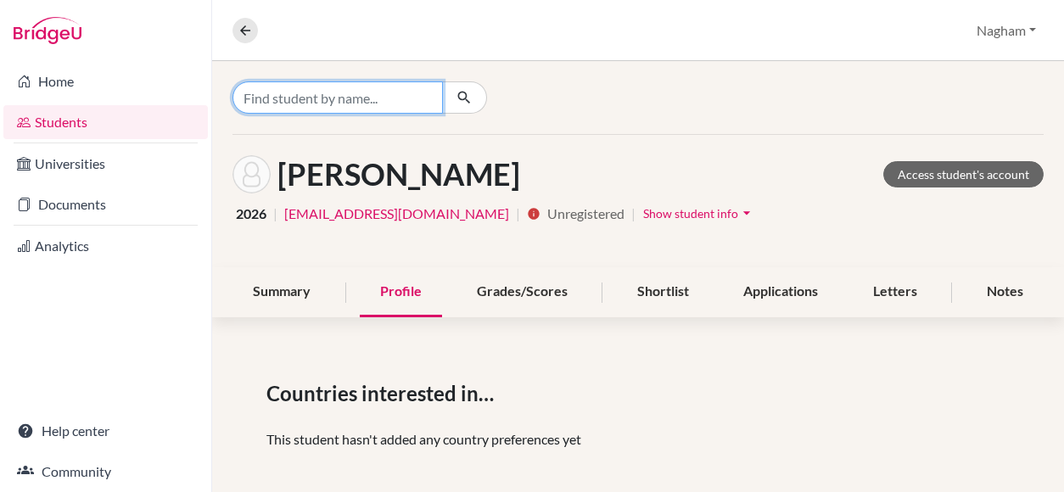
click at [309, 94] on input "Find student by name..." at bounding box center [337, 97] width 210 height 32
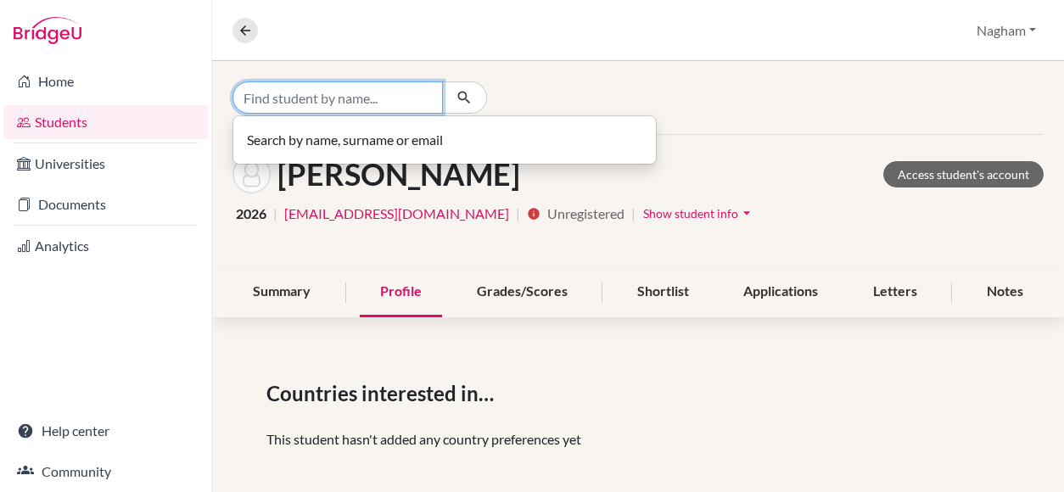
paste input "n"
type input "nagi"
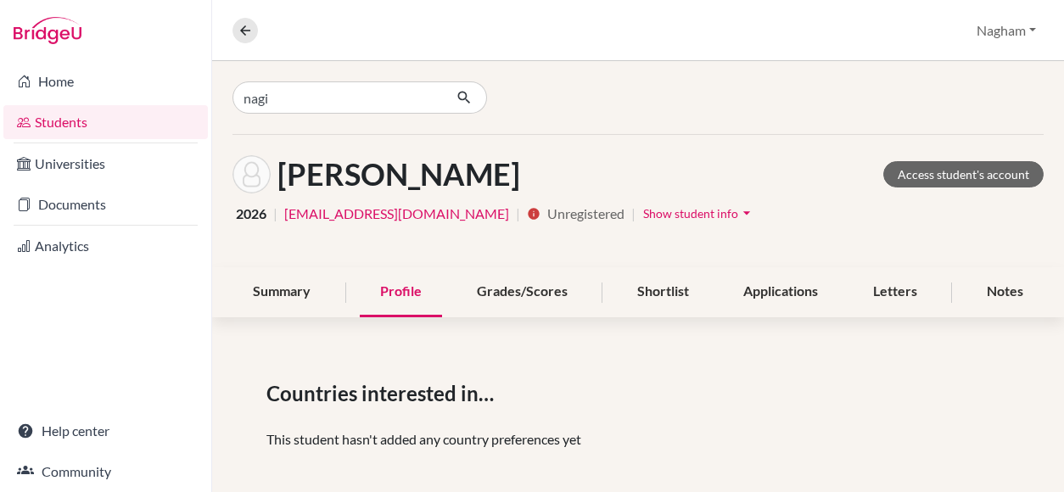
click at [326, 172] on h1 "Mohammed, Monzer" at bounding box center [398, 174] width 243 height 36
click at [312, 103] on input "nagi" at bounding box center [337, 97] width 210 height 32
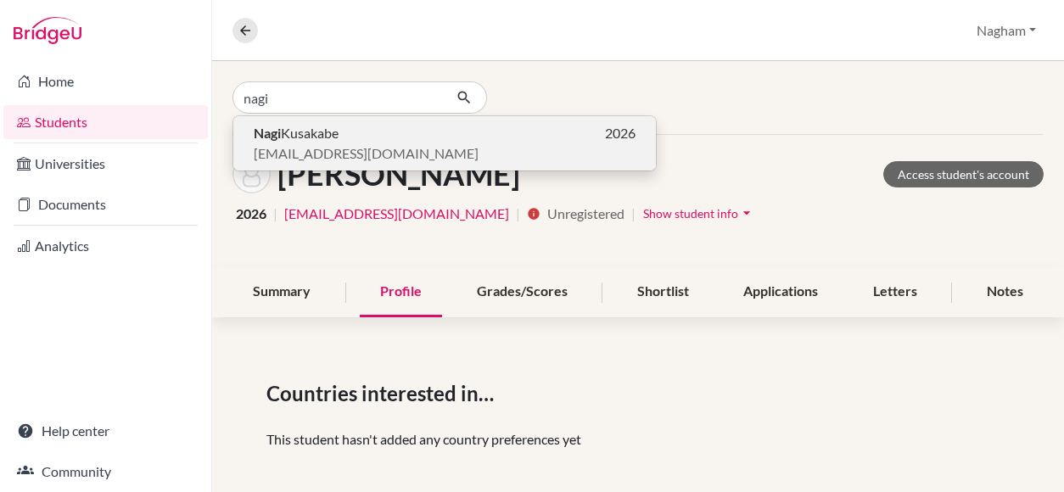
click at [318, 131] on span "Nagi Kusakabe" at bounding box center [296, 133] width 85 height 20
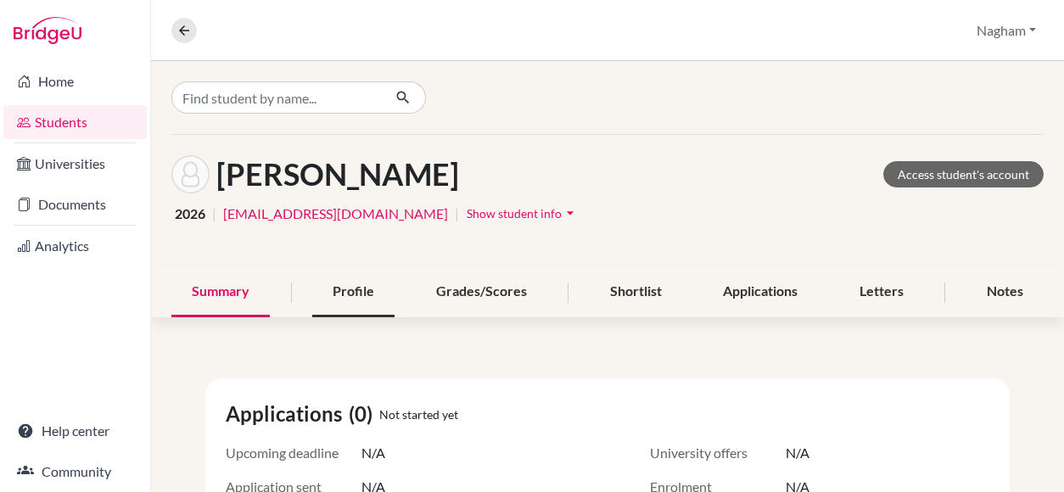
click at [344, 291] on div "Profile" at bounding box center [353, 292] width 82 height 50
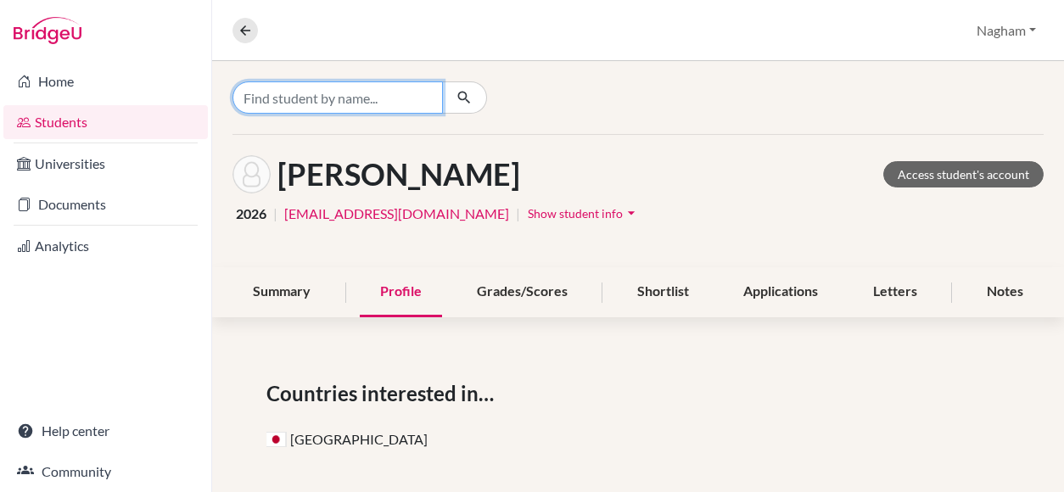
click at [338, 99] on input "Find student by name..." at bounding box center [337, 97] width 210 height 32
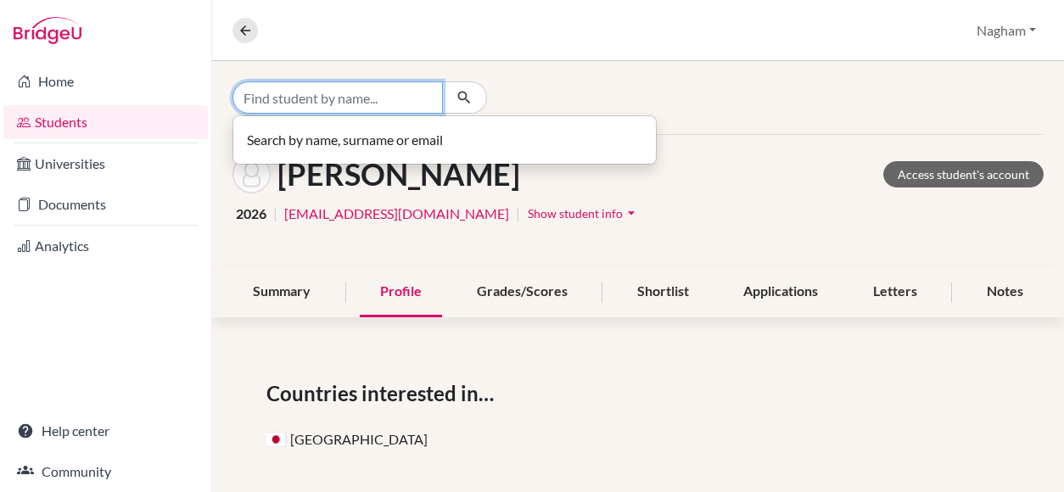
paste input "Nazir Al Muhanna"
type input "Nazir Al Muhanna"
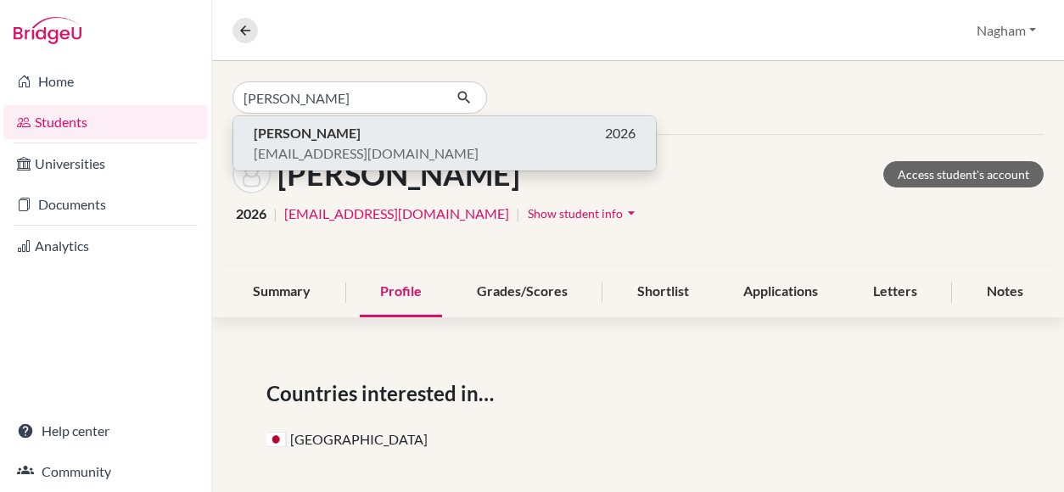
click at [334, 118] on button "Nazir Al Muhanna 2026 cis240265@studentscis.com" at bounding box center [444, 143] width 422 height 54
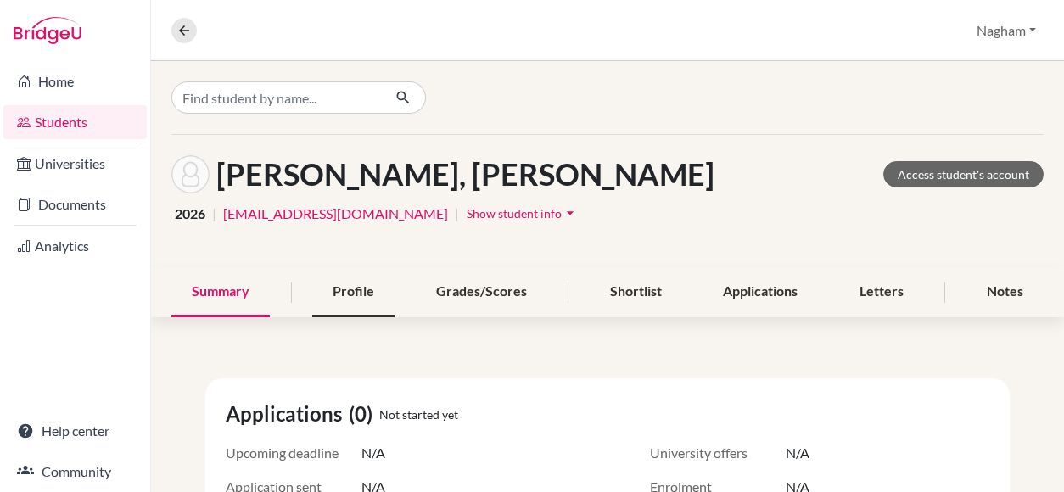
click at [331, 299] on div "Profile" at bounding box center [353, 292] width 82 height 50
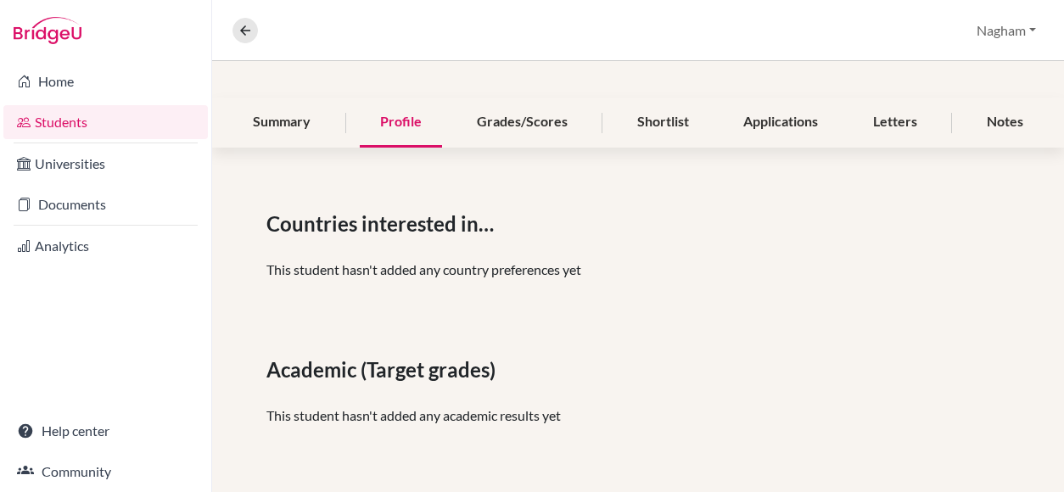
scroll to position [339, 0]
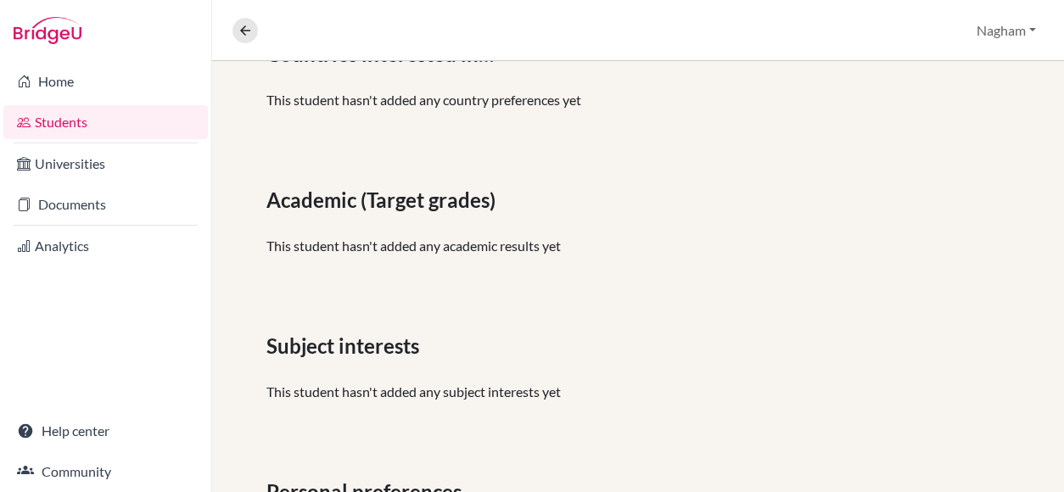
click at [84, 120] on link "Students" at bounding box center [105, 122] width 204 height 34
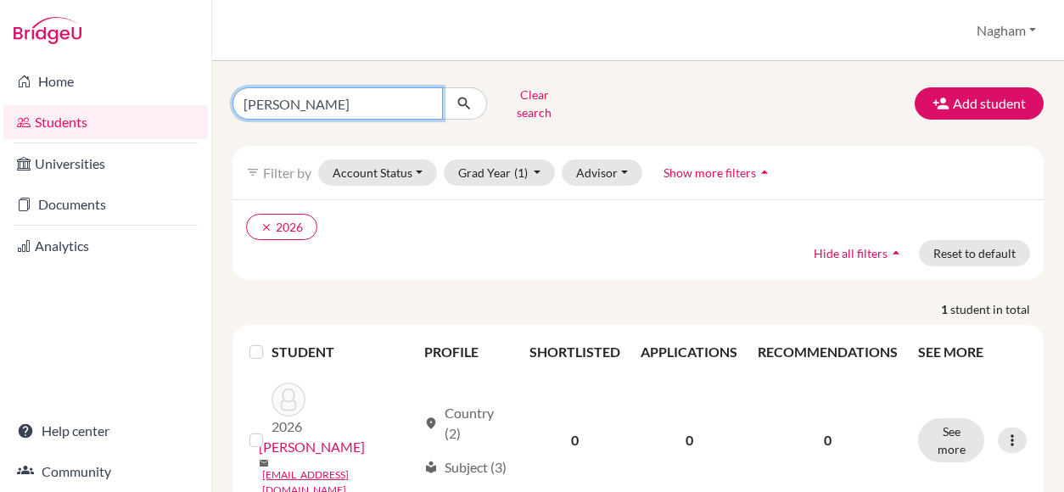
click at [429, 92] on input "Hussein Accoush" at bounding box center [337, 103] width 210 height 32
paste input "Nehir Bingol"
type input "Nehir Bingol"
click button "submit" at bounding box center [464, 103] width 45 height 32
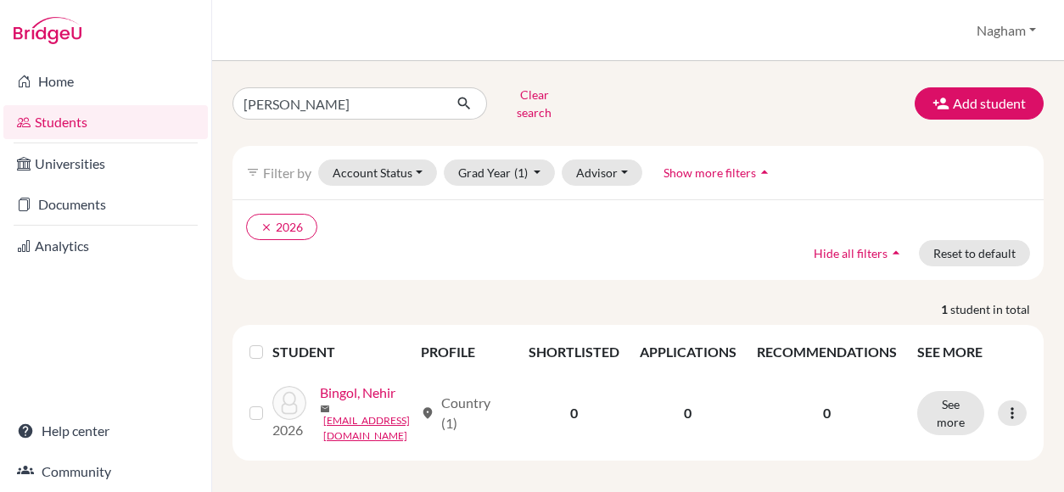
click at [457, 332] on th "PROFILE" at bounding box center [465, 352] width 108 height 41
click at [452, 342] on th "PROFILE" at bounding box center [465, 352] width 108 height 41
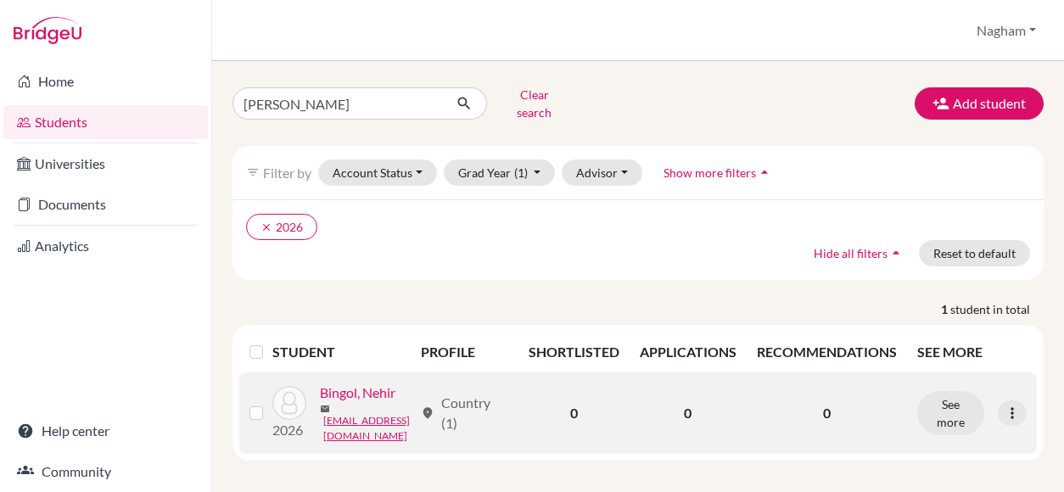
click at [453, 425] on div "location_on Country (1)" at bounding box center [464, 413] width 87 height 41
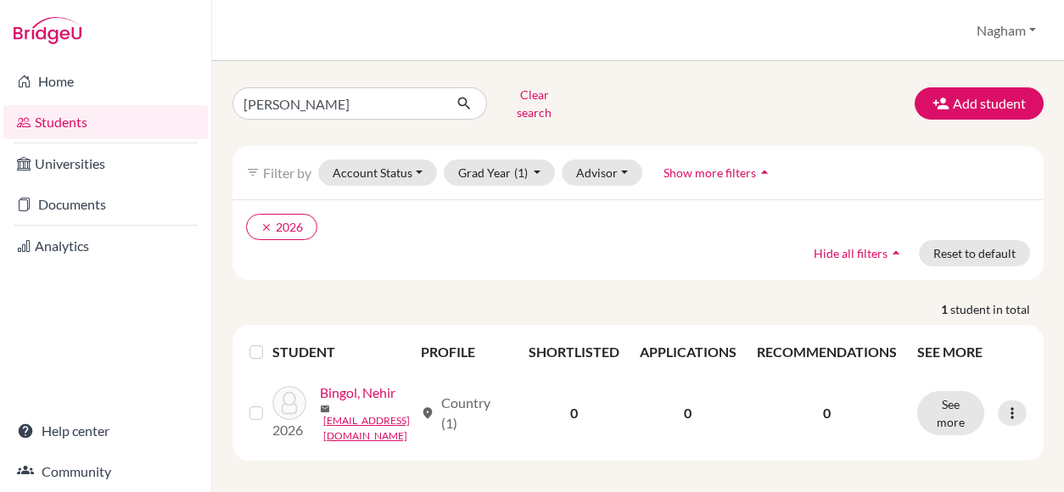
click at [445, 345] on th "PROFILE" at bounding box center [465, 352] width 108 height 41
click at [447, 340] on th "PROFILE" at bounding box center [465, 352] width 108 height 41
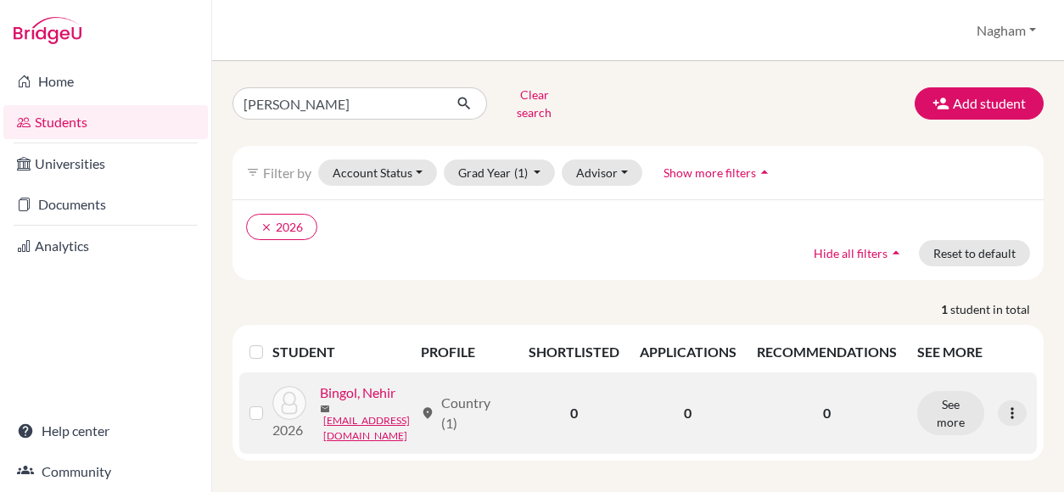
scroll to position [24, 0]
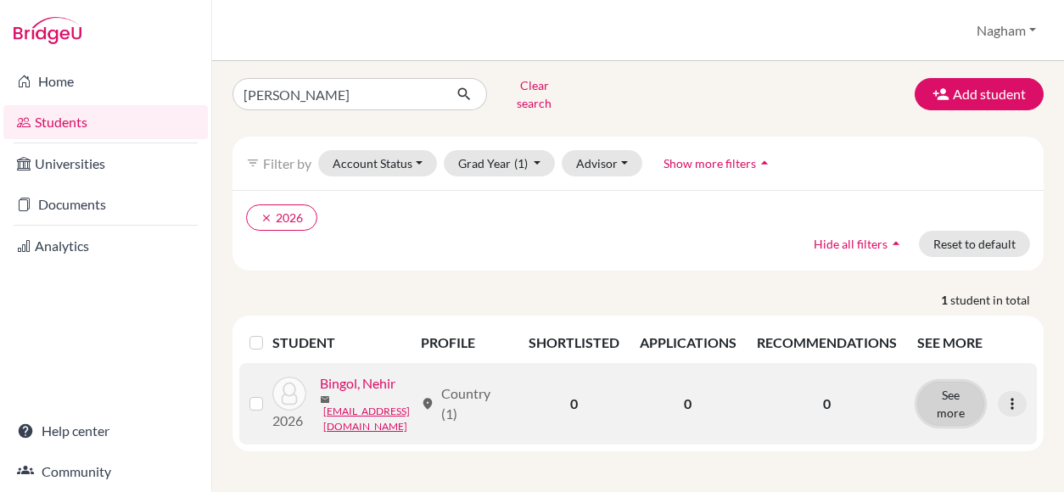
click at [943, 398] on button "See more" at bounding box center [950, 404] width 67 height 44
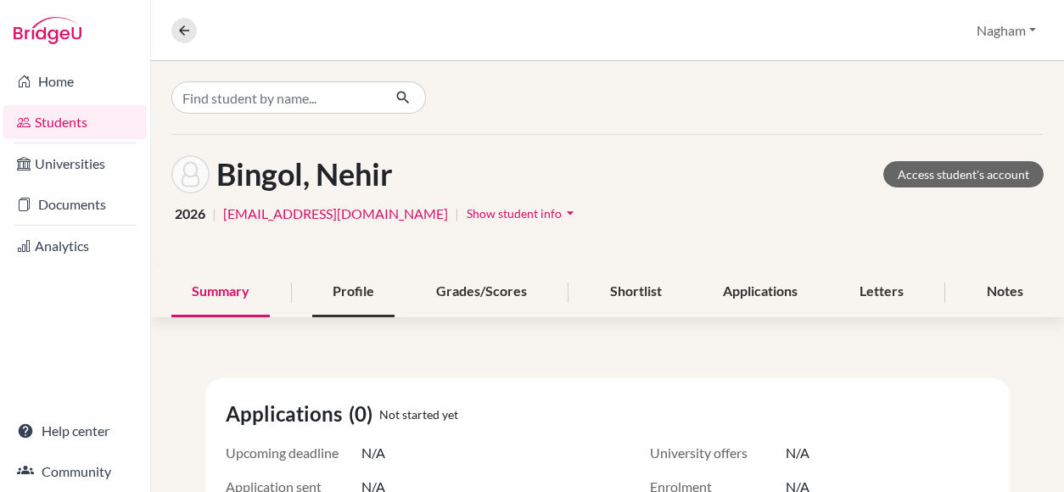
click at [368, 291] on div "Profile" at bounding box center [353, 292] width 82 height 50
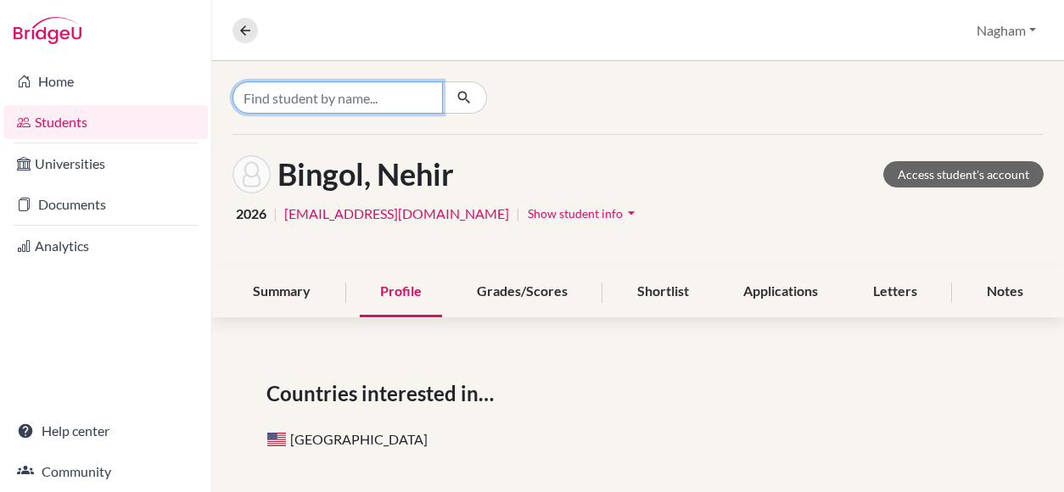
click at [383, 98] on input "Find student by name..." at bounding box center [337, 97] width 210 height 32
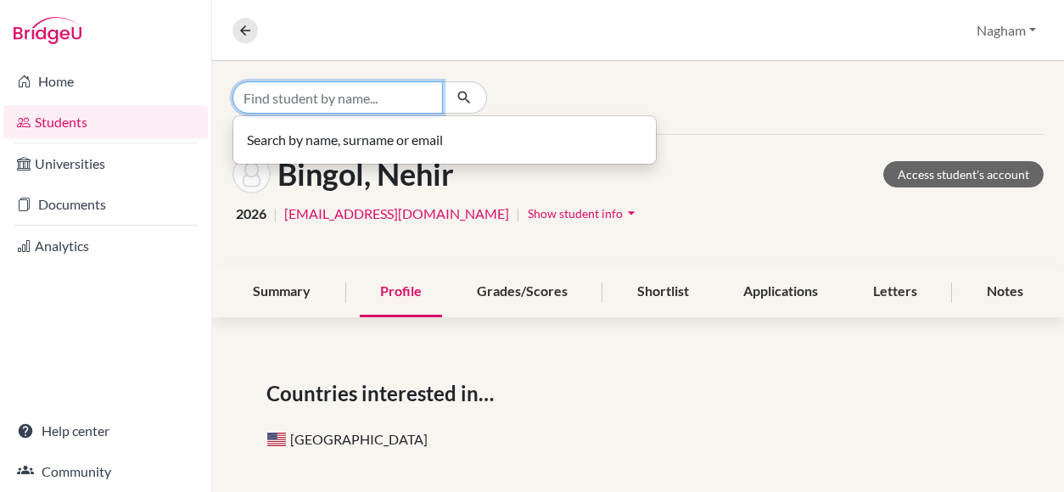
paste input "Omar Bashandy"
type input "Omar Bashandy"
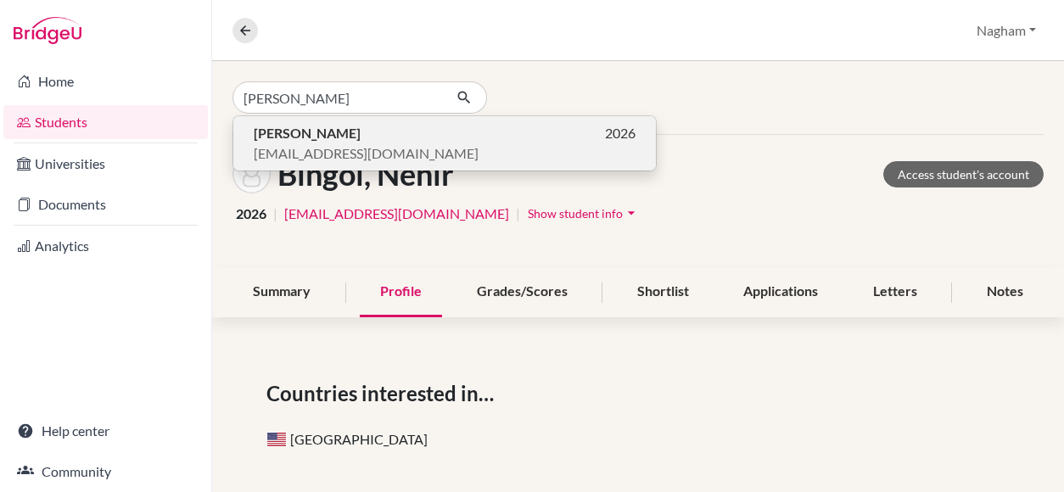
click at [342, 137] on b "Omar Bashandy" at bounding box center [307, 133] width 107 height 16
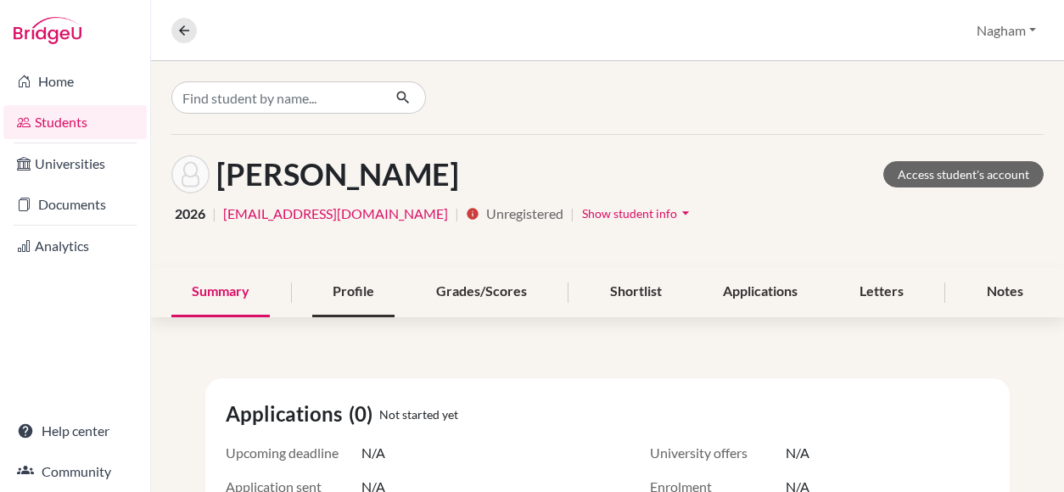
click at [361, 291] on div "Profile" at bounding box center [353, 292] width 82 height 50
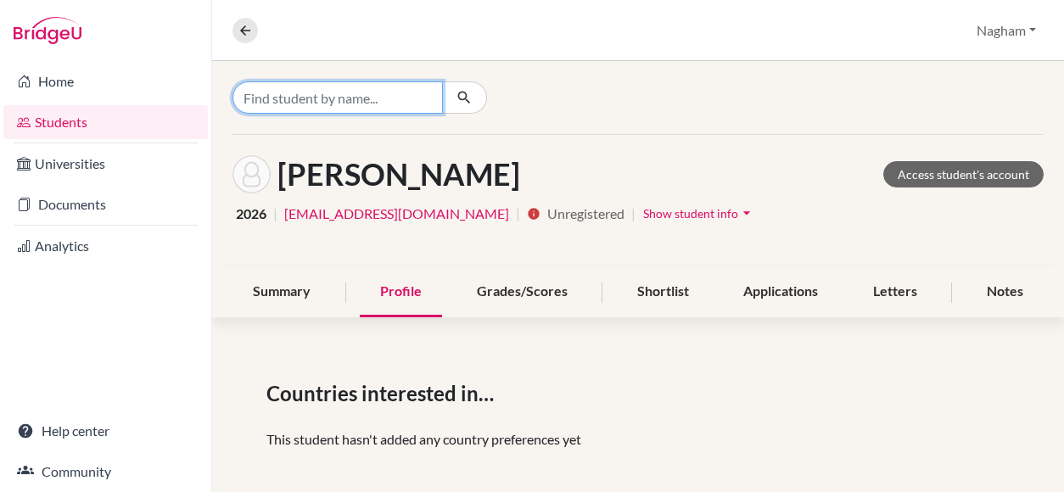
click at [360, 103] on input "Find student by name..." at bounding box center [337, 97] width 210 height 32
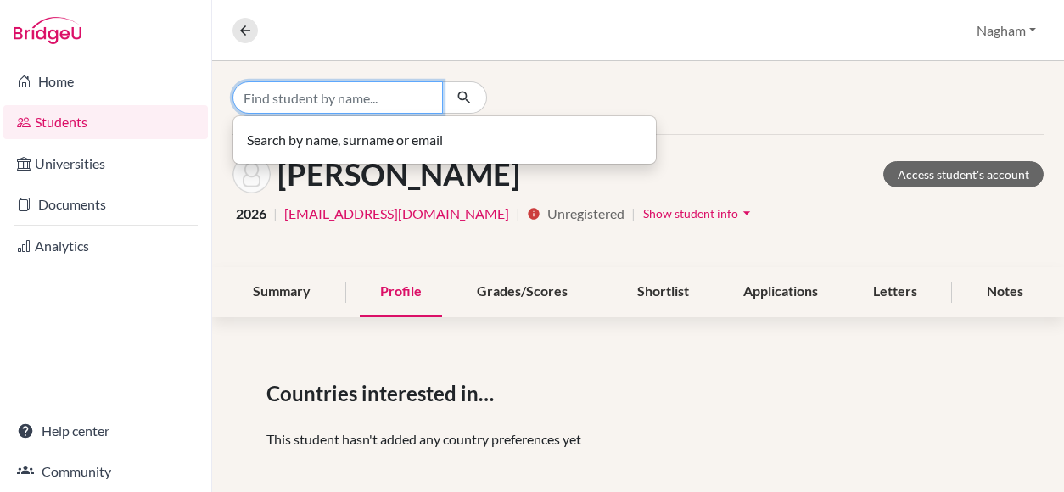
paste input "Sami Alshehada"
type input "Sami Alshehada"
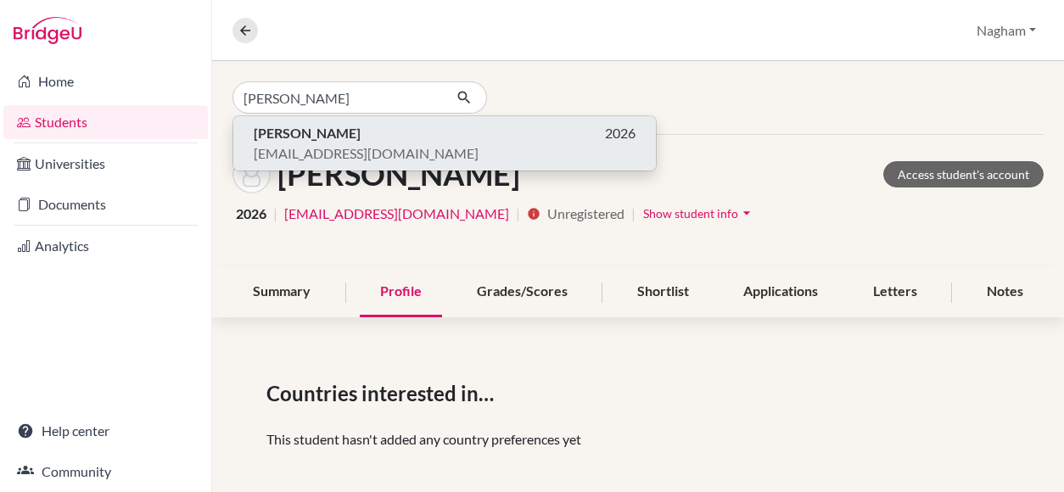
click at [318, 126] on b "Sami Alshehada" at bounding box center [307, 133] width 107 height 16
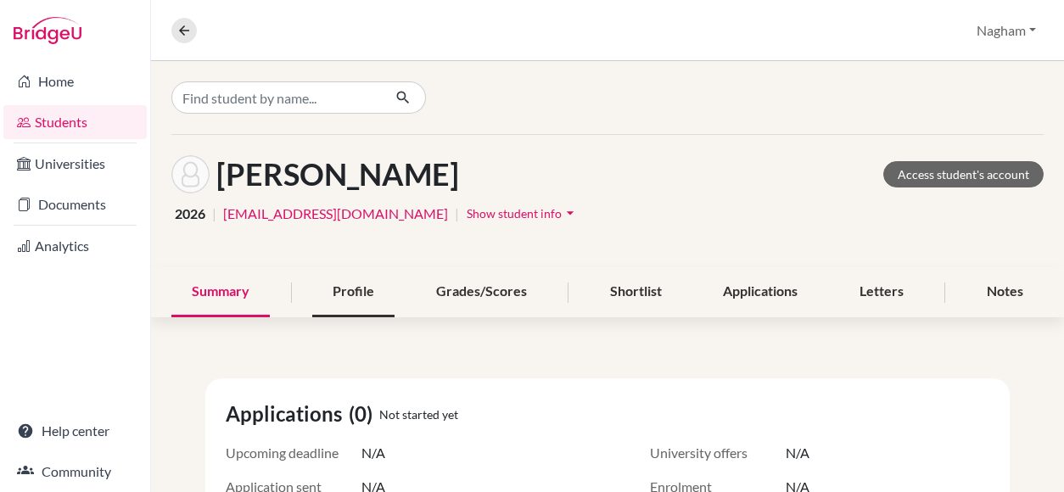
click at [340, 289] on div "Profile" at bounding box center [353, 292] width 82 height 50
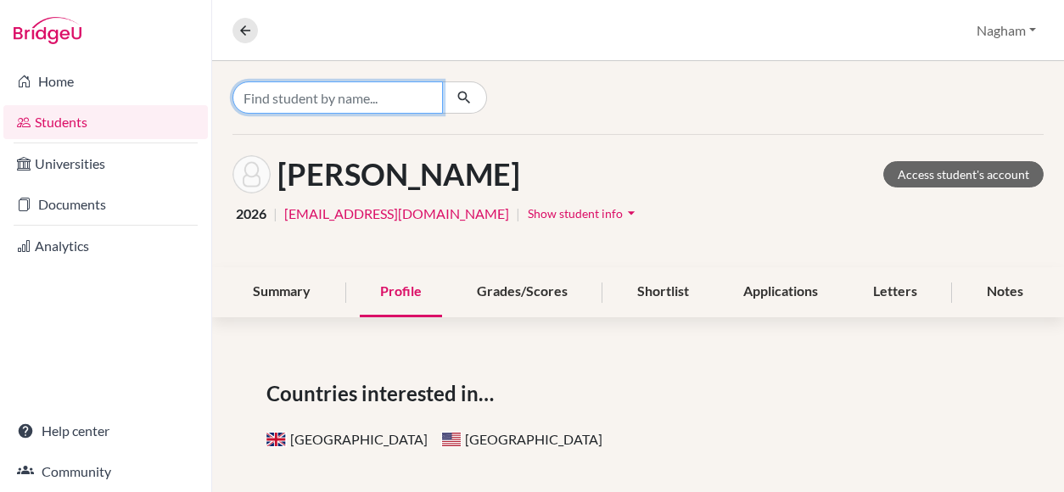
click at [333, 89] on input "Find student by name..." at bounding box center [337, 97] width 210 height 32
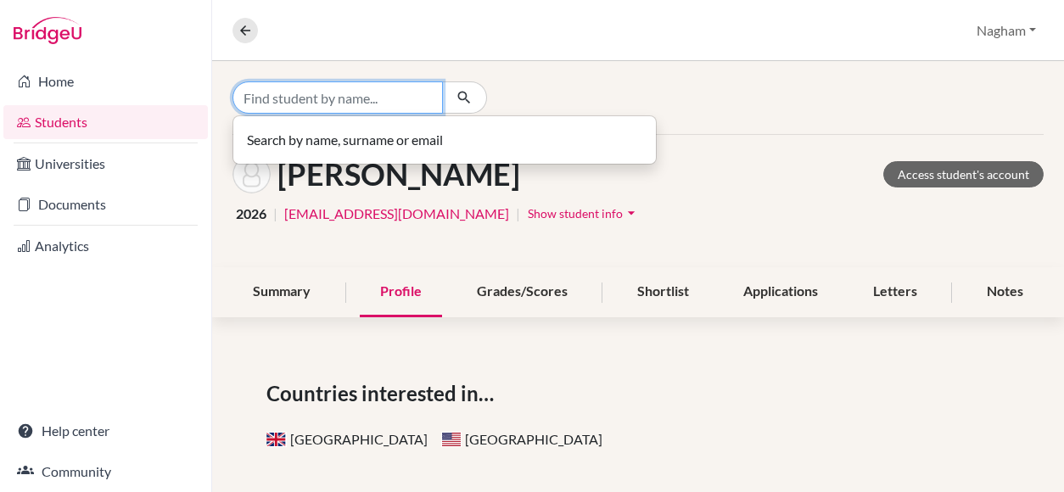
paste input "Sara Hossameldin Amer"
type input "Sara"
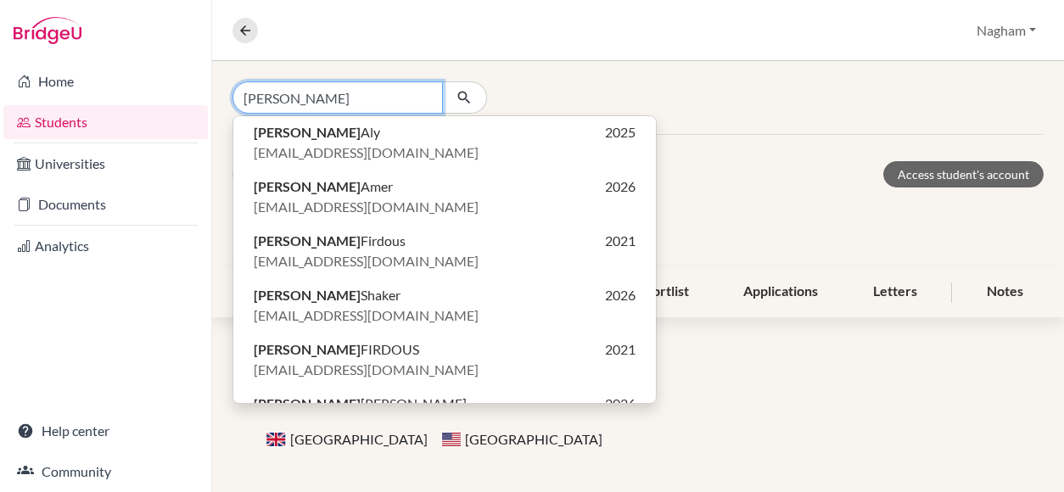
scroll to position [133, 0]
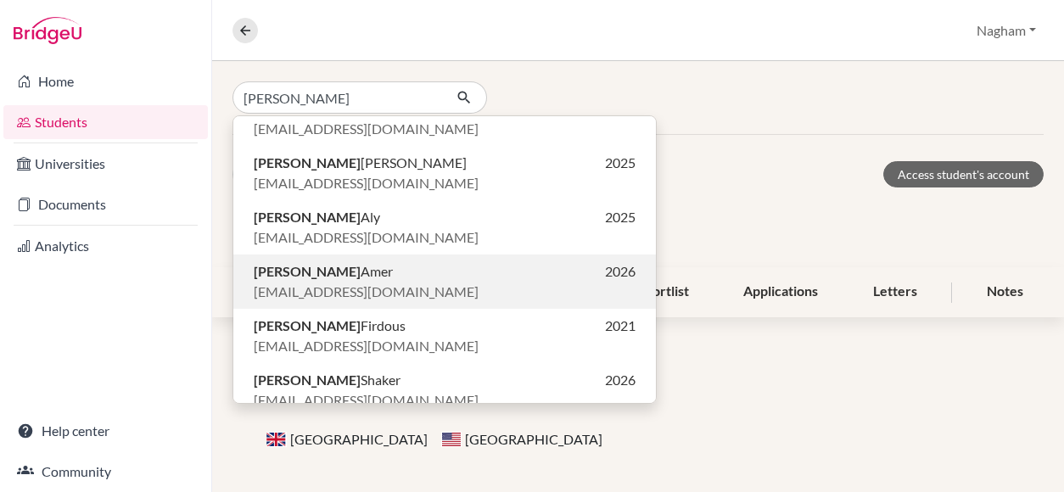
click at [332, 271] on p "Sara Amer 2026" at bounding box center [445, 271] width 382 height 20
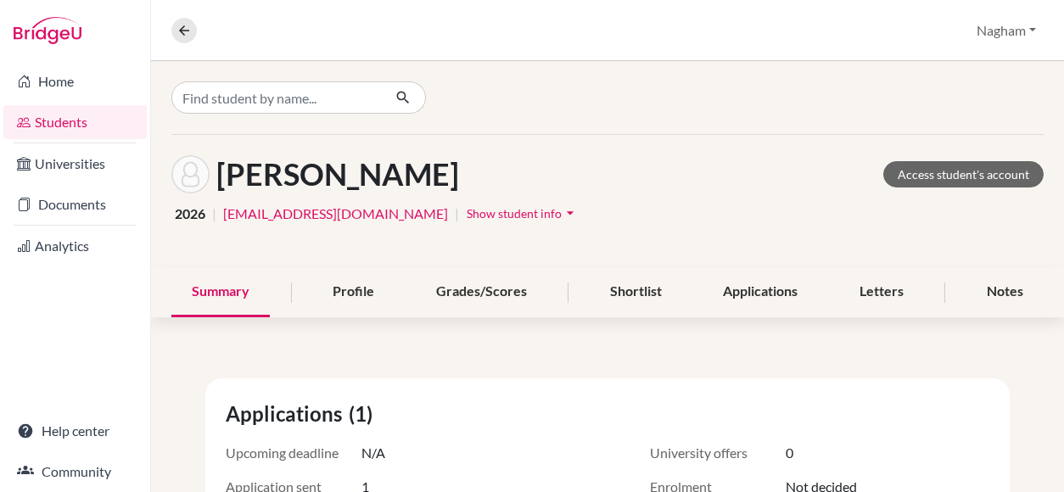
scroll to position [85, 0]
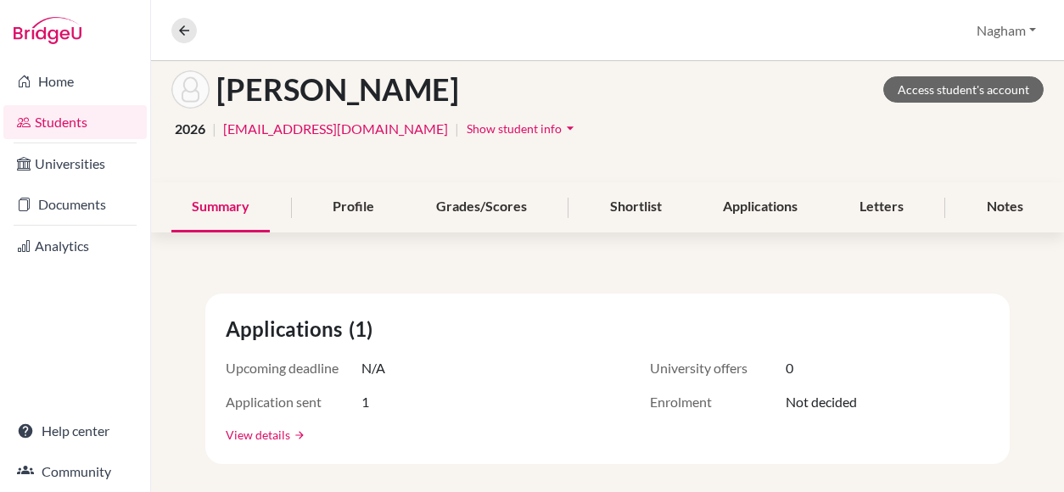
click at [260, 436] on link "View details" at bounding box center [258, 435] width 64 height 18
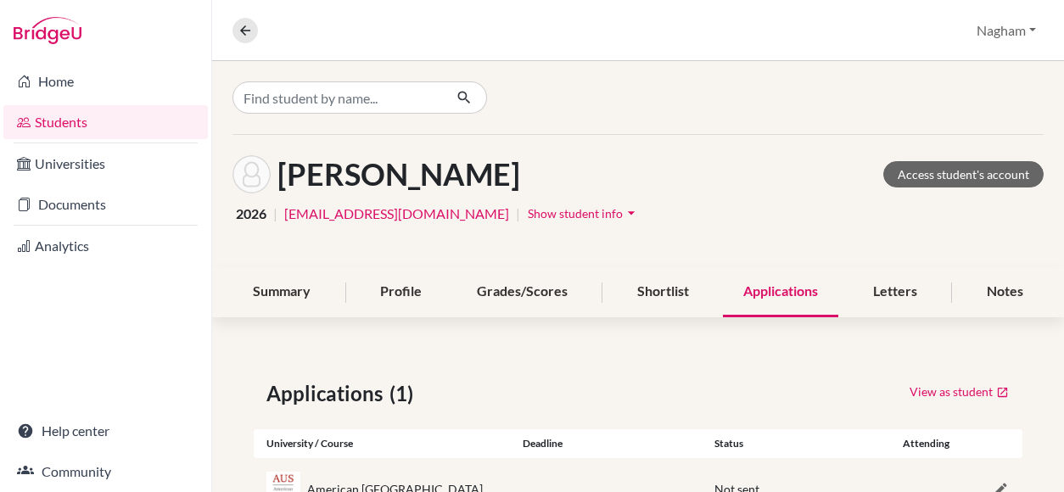
scroll to position [67, 0]
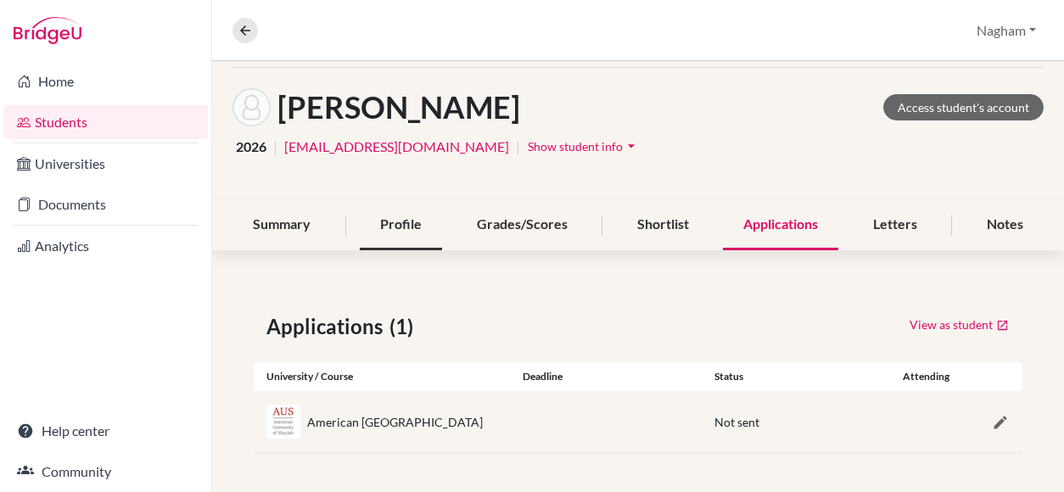
click at [412, 236] on div "Profile" at bounding box center [401, 225] width 82 height 50
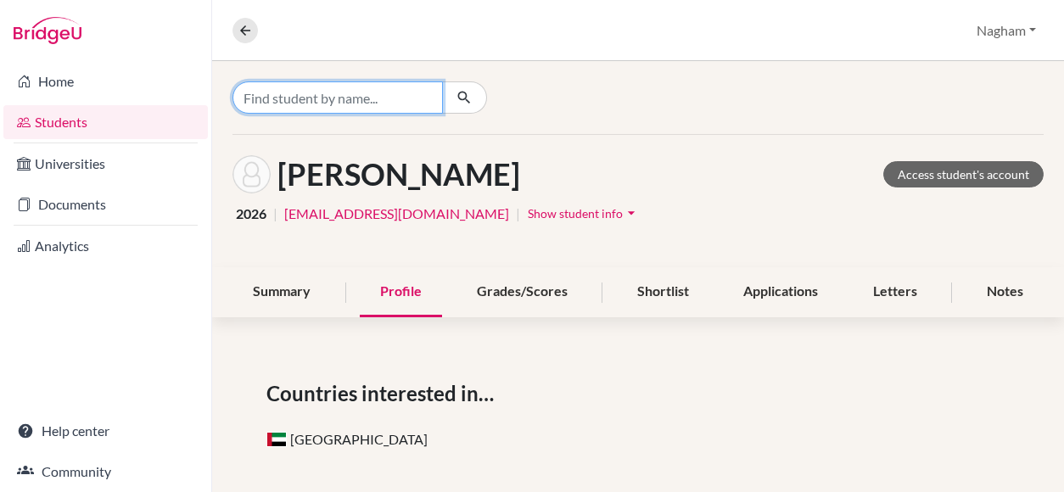
click at [345, 94] on input "Find student by name..." at bounding box center [337, 97] width 210 height 32
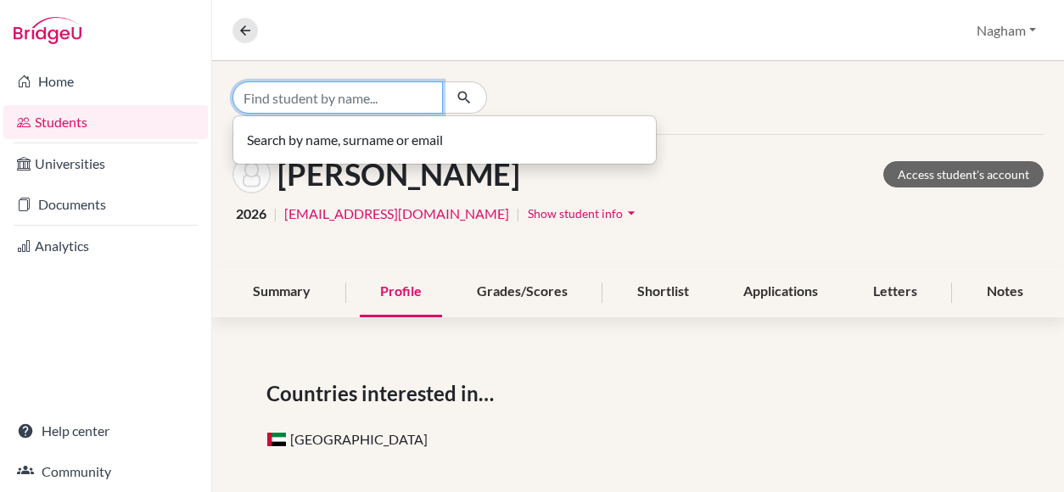
paste input "Sondosse Agallouch"
type input "Sondosse Agallouch"
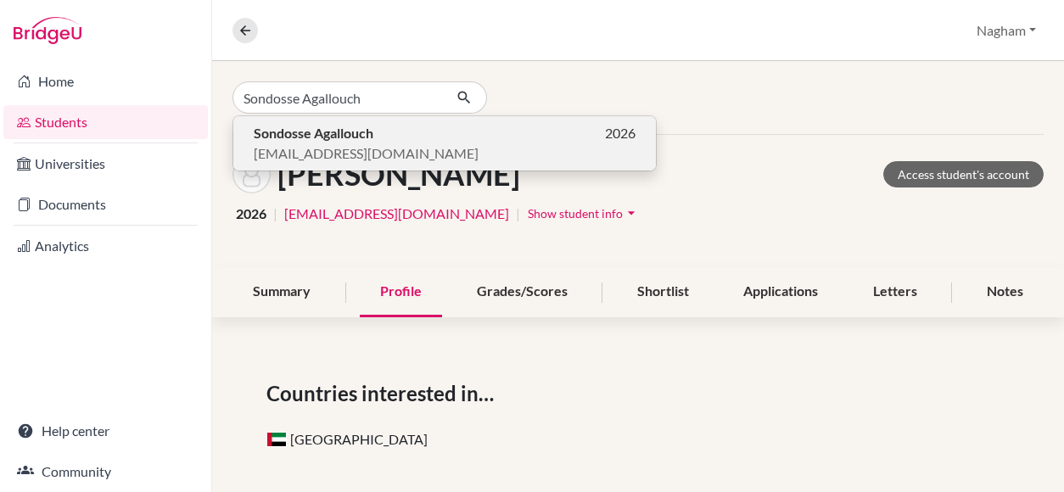
click at [371, 123] on span "Sondosse Agallouch" at bounding box center [314, 133] width 120 height 20
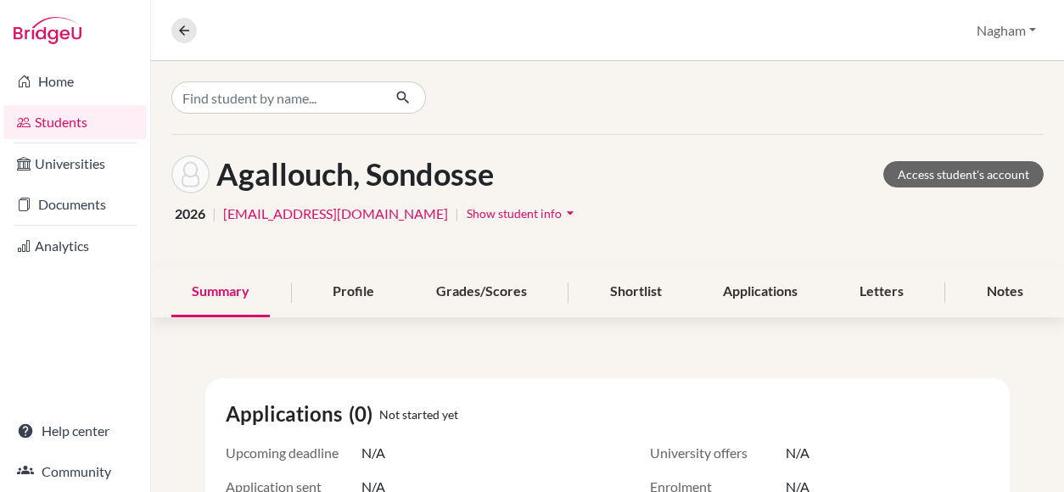
scroll to position [85, 0]
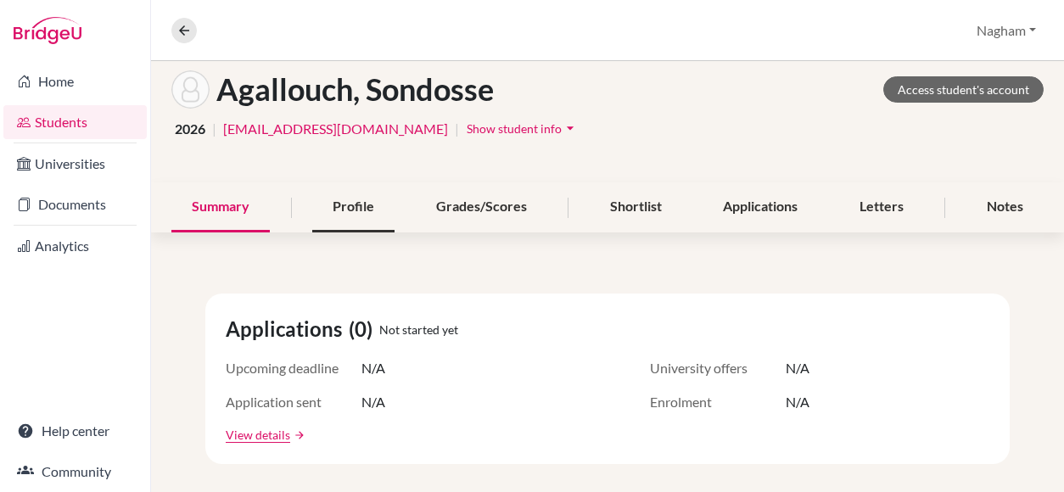
click at [363, 194] on div "Profile" at bounding box center [353, 207] width 82 height 50
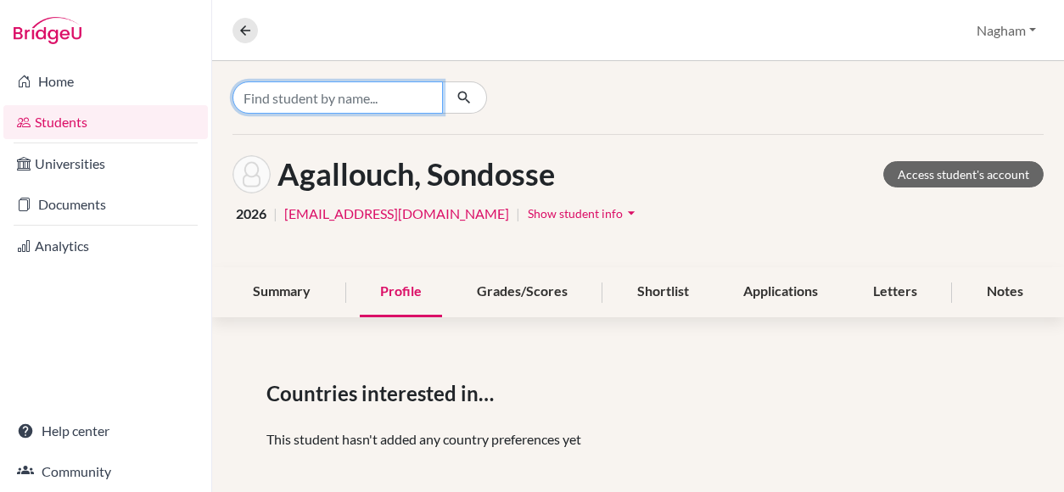
click at [382, 103] on input "Find student by name..." at bounding box center [337, 97] width 210 height 32
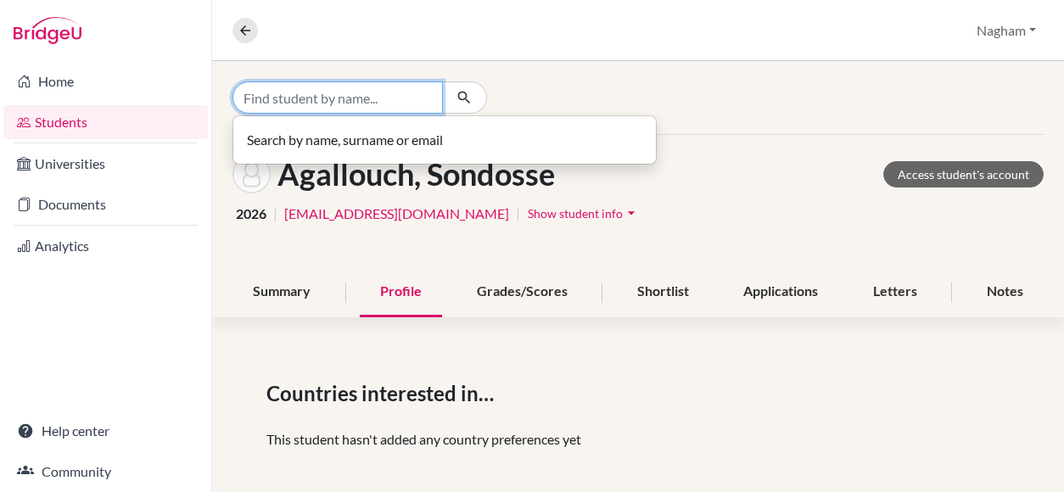
paste input "Yazan Makdesi"
type input "Yazan Makdesi"
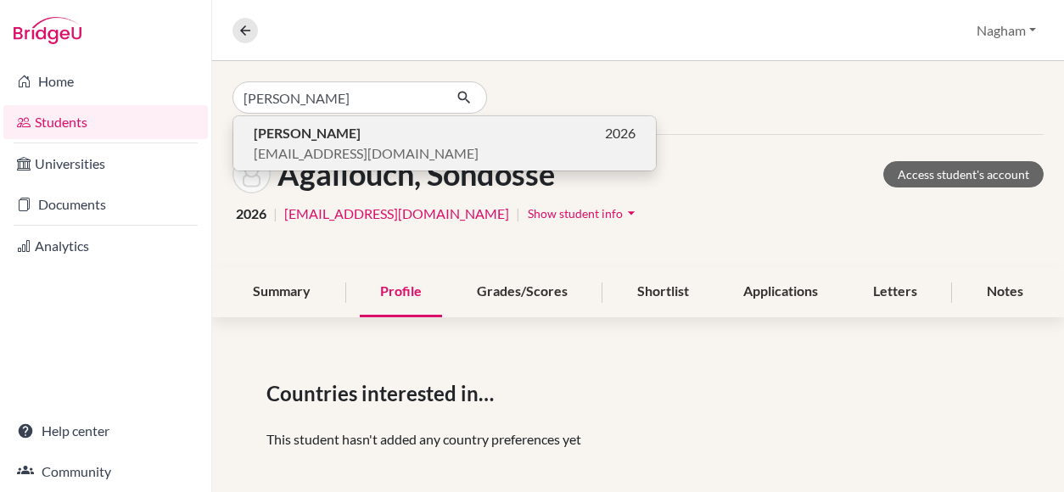
click at [357, 132] on p "Yazan Makdesi 2026" at bounding box center [445, 133] width 382 height 20
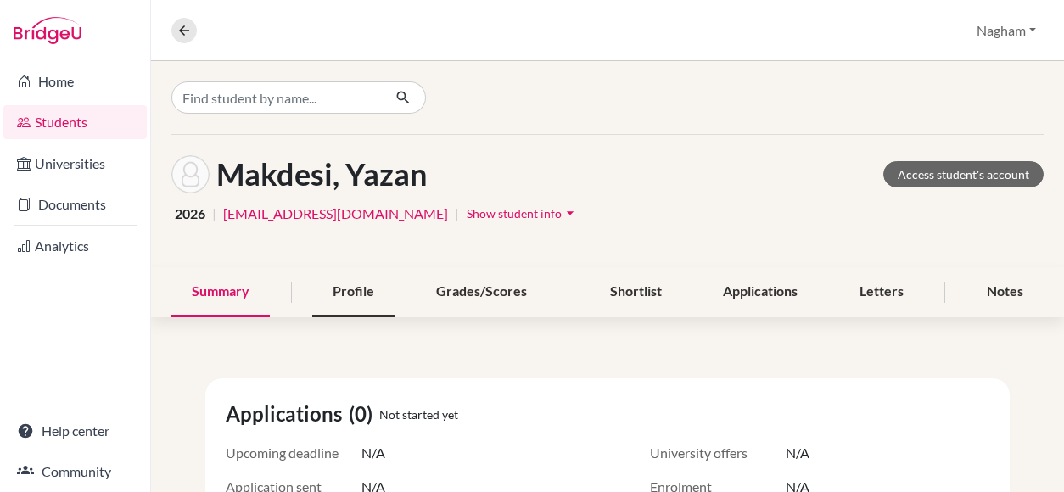
click at [322, 297] on div "Profile" at bounding box center [353, 292] width 82 height 50
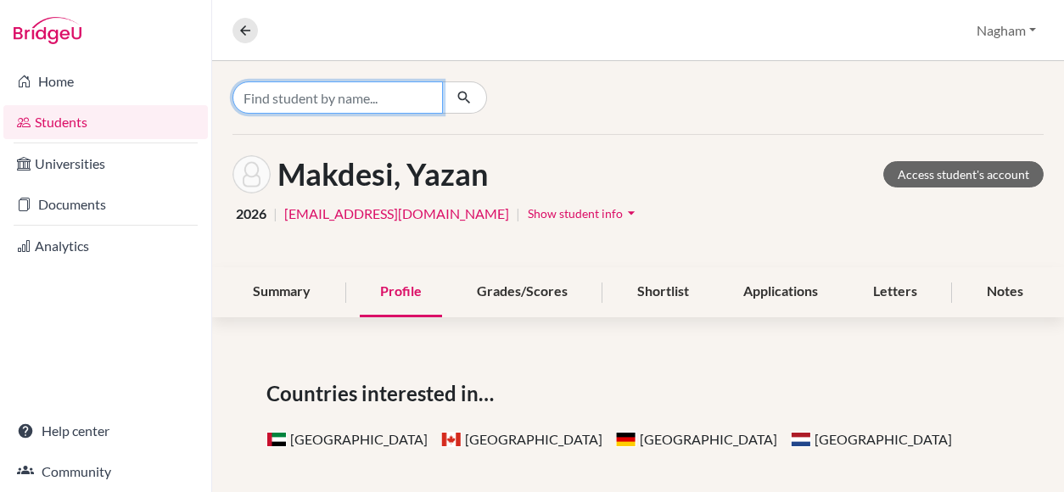
click at [341, 101] on input "Find student by name..." at bounding box center [337, 97] width 210 height 32
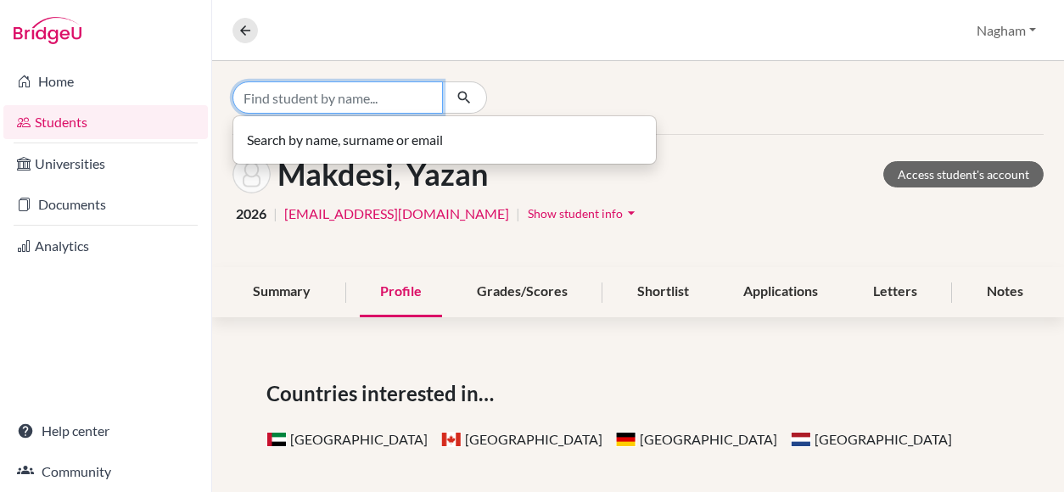
paste input "Yazeed Fahmy"
type input "Yazeed Fahmy"
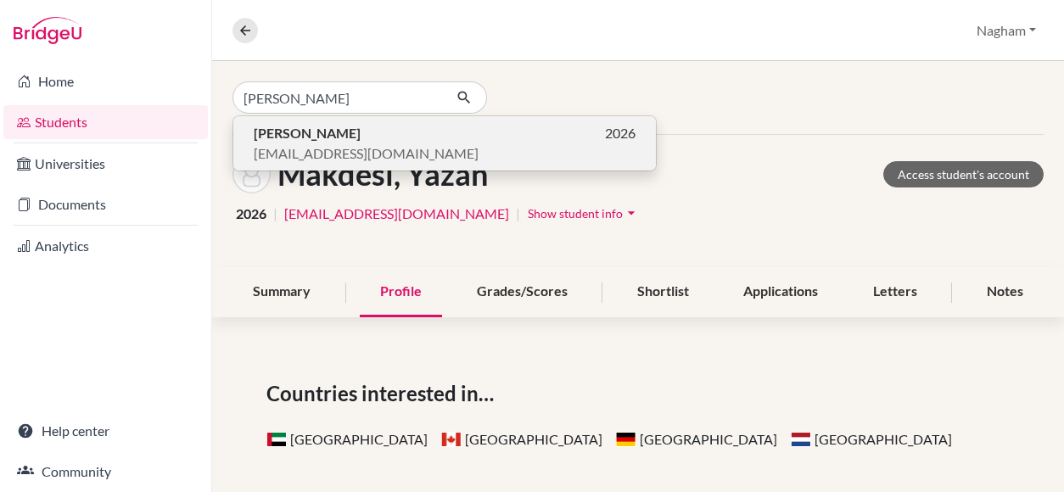
click at [327, 134] on b "Yazeed Fahmy" at bounding box center [307, 133] width 107 height 16
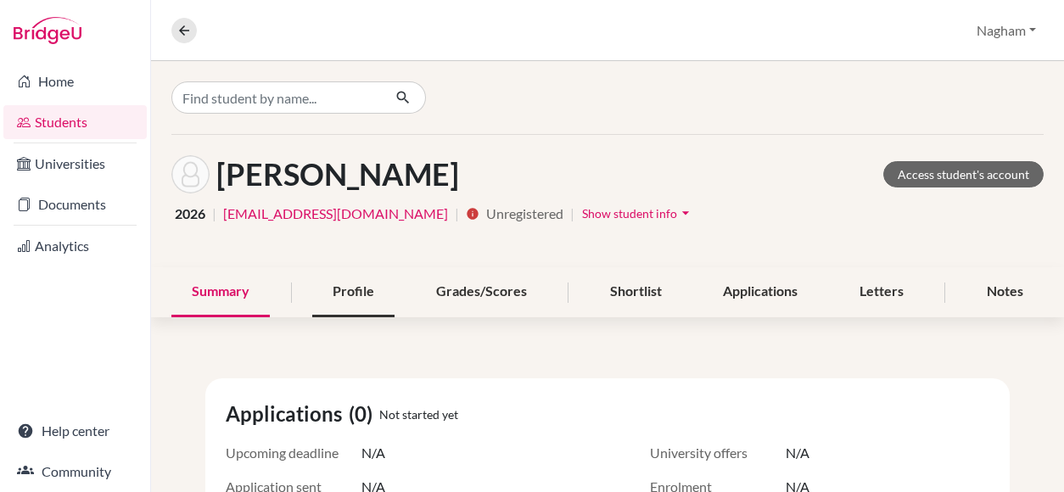
click at [361, 296] on div "Profile" at bounding box center [353, 292] width 82 height 50
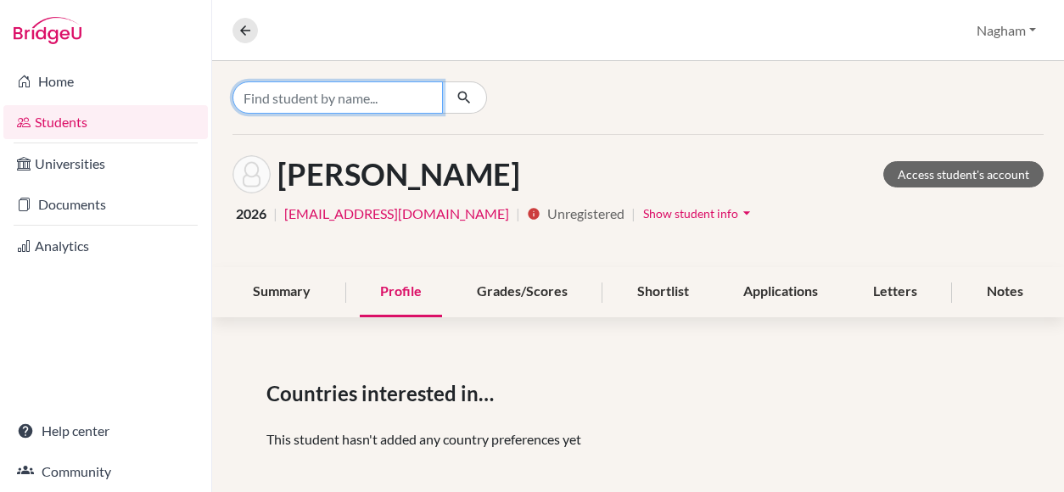
click at [310, 96] on input "Find student by name..." at bounding box center [337, 97] width 210 height 32
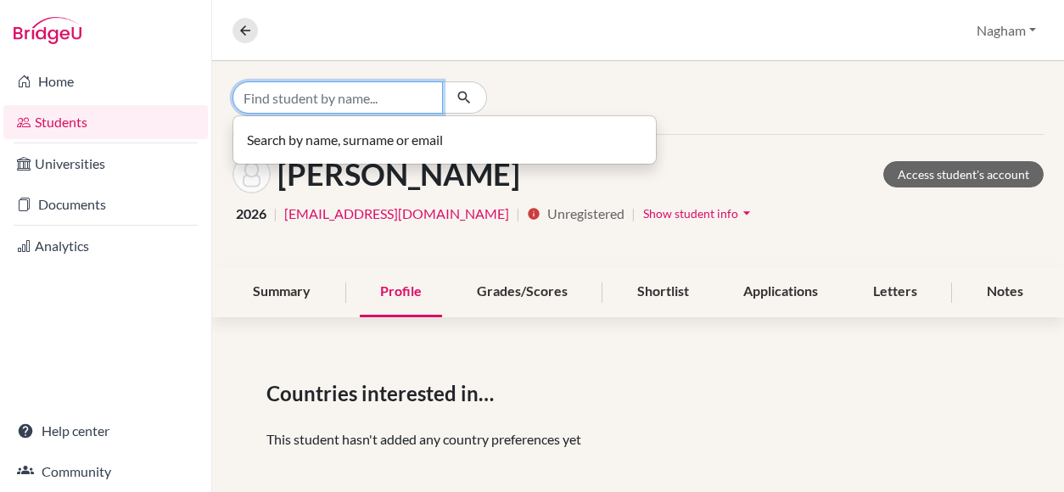
paste input "YOUSIF SALWAN ZAIDAN"
type input "YOUSIF SALWAN ZAIDAN"
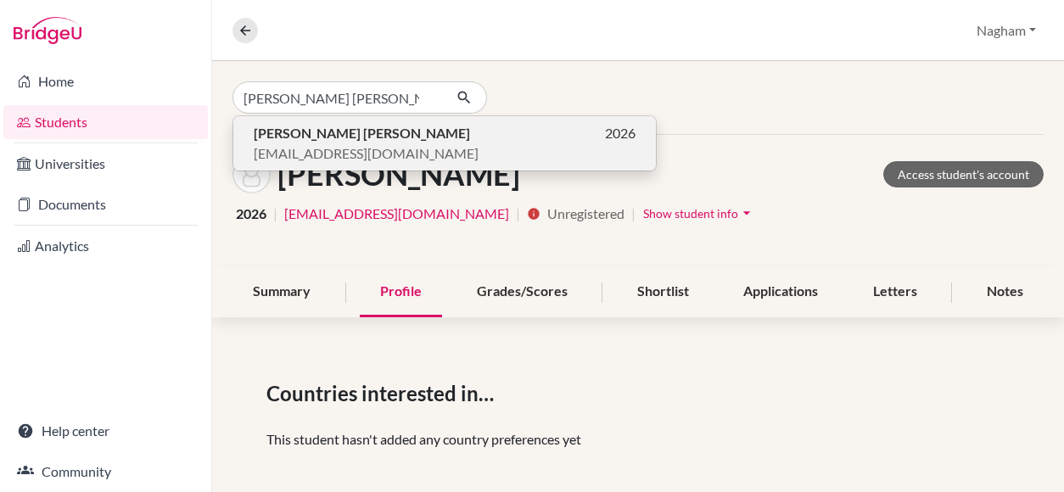
click at [310, 135] on b "YOUSIF SALWAN ZAIDAN" at bounding box center [362, 133] width 216 height 16
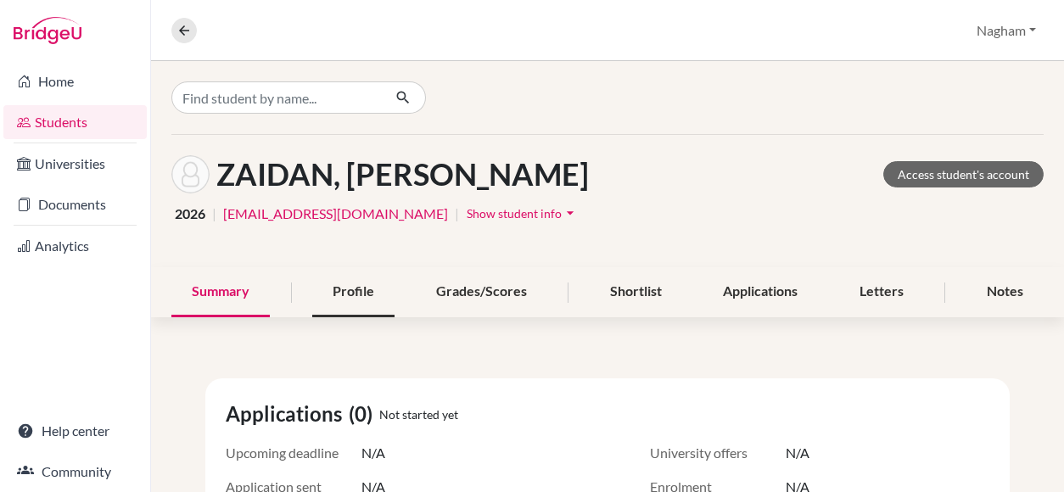
click at [344, 292] on div "Profile" at bounding box center [353, 292] width 82 height 50
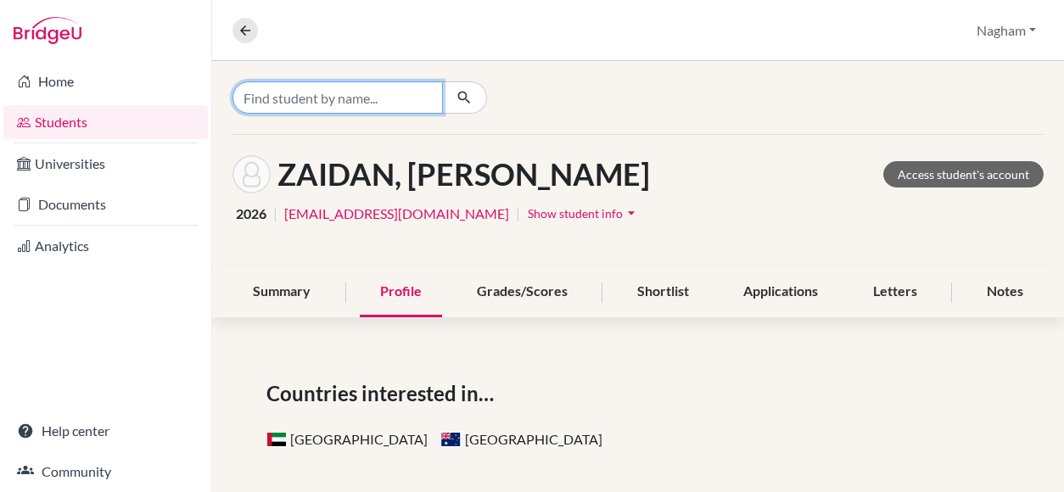
click at [366, 93] on input "Find student by name..." at bounding box center [337, 97] width 210 height 32
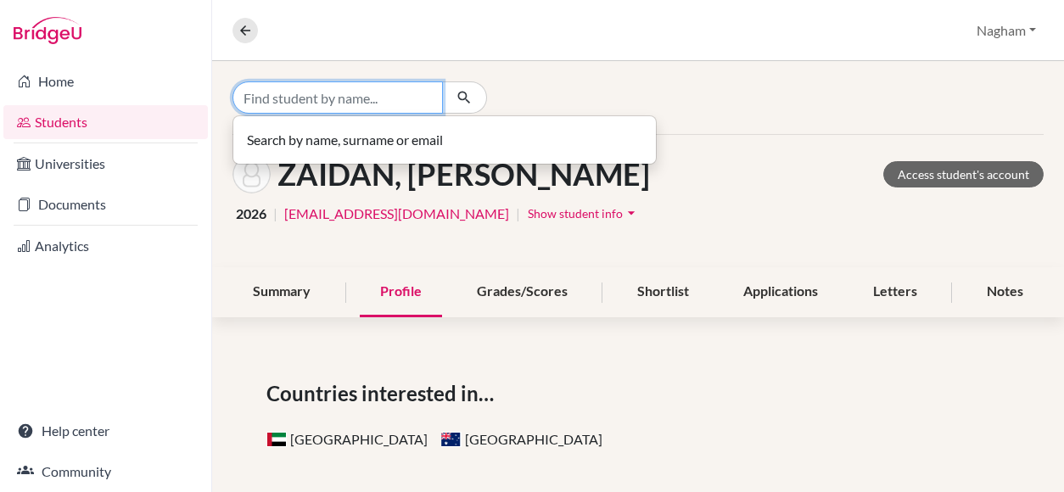
paste input "Zainab Murzalieva"
type input "Zainab Murzalieva"
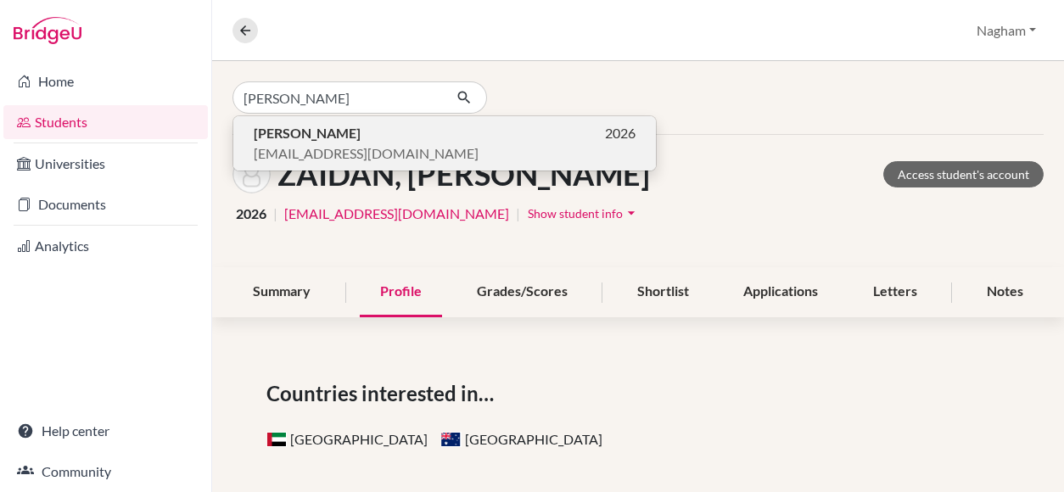
click at [345, 134] on b "Zainab Murzalieva" at bounding box center [307, 133] width 107 height 16
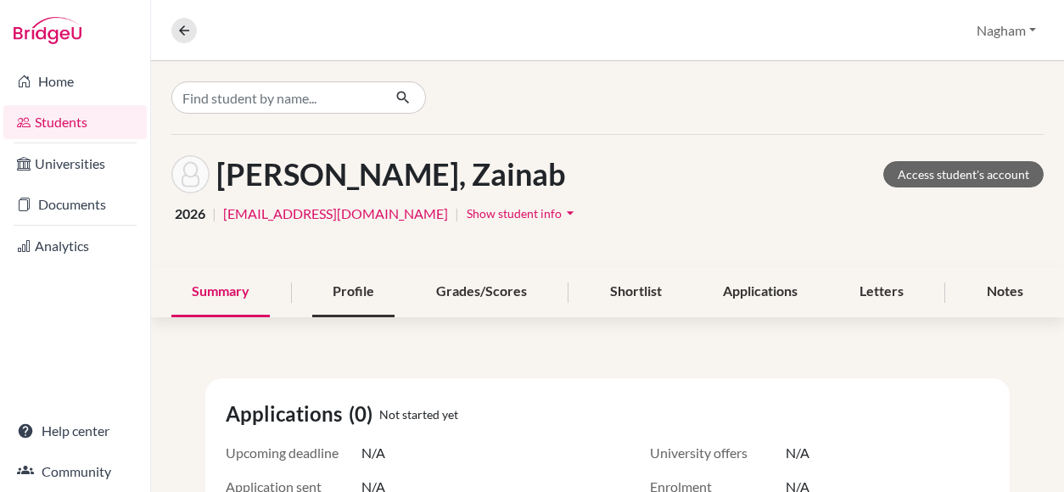
click at [335, 280] on div "Profile" at bounding box center [353, 292] width 82 height 50
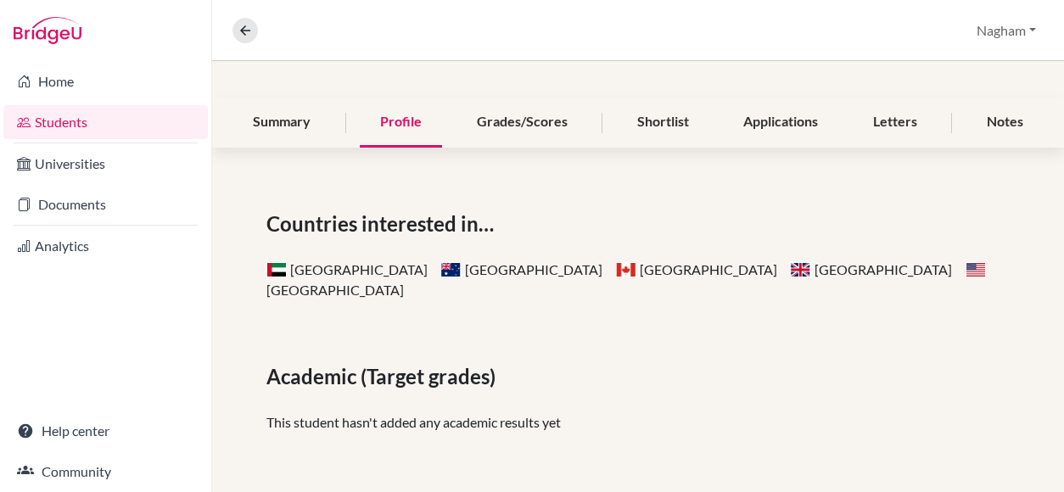
scroll to position [254, 0]
